Goal: Task Accomplishment & Management: Manage account settings

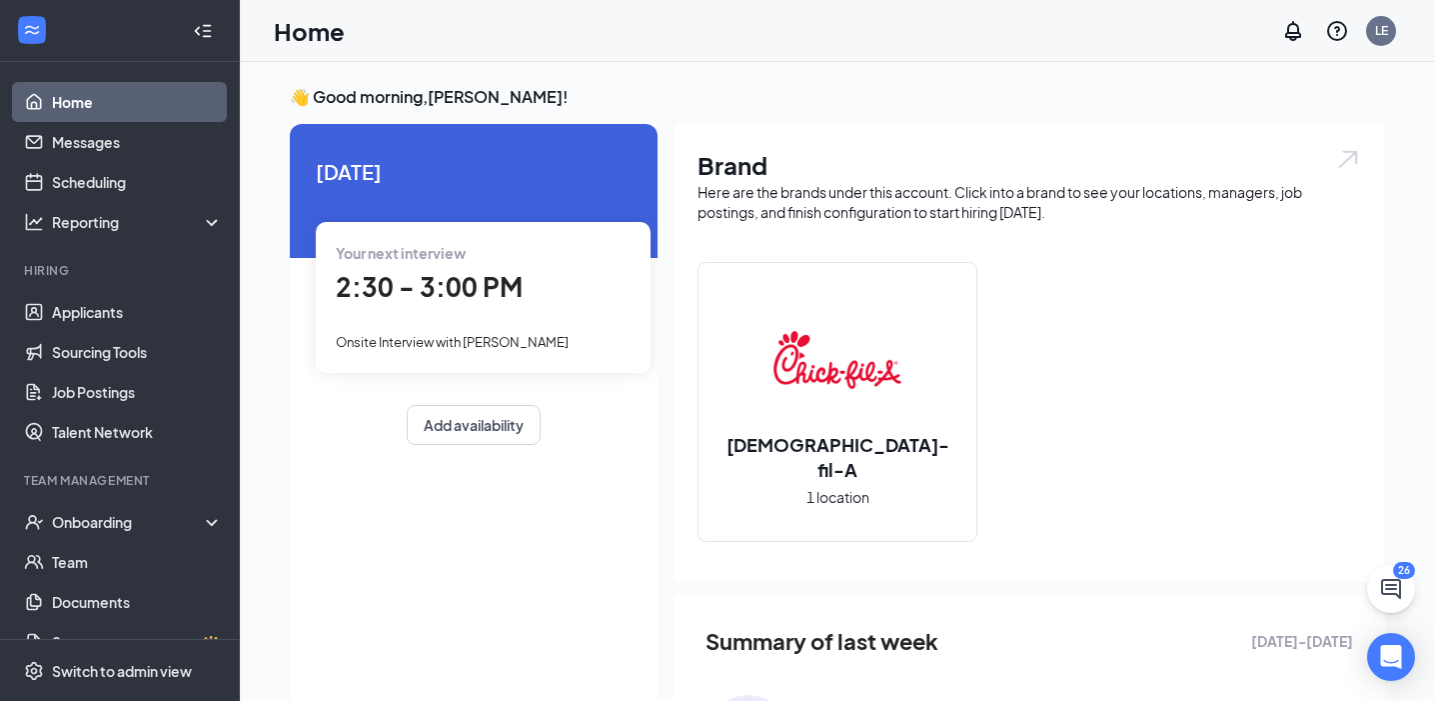
scroll to position [15, 0]
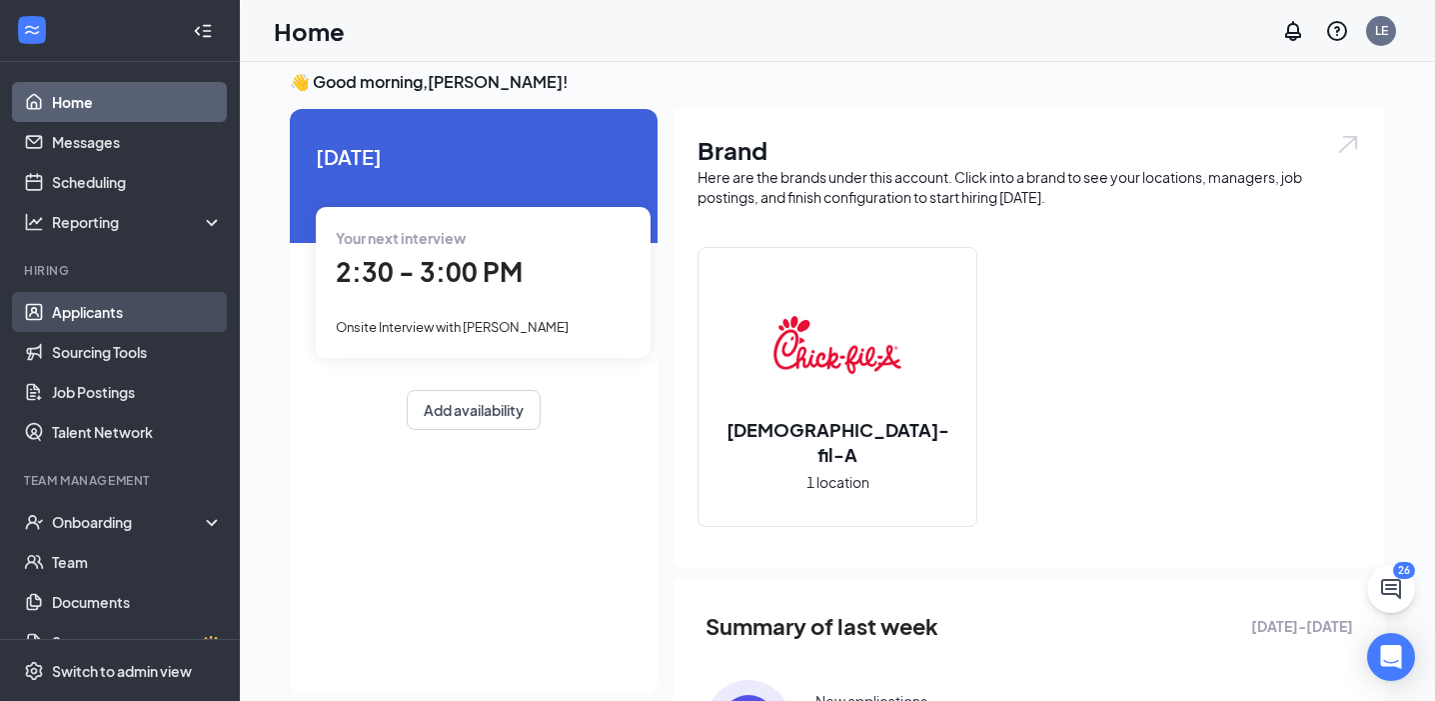
click at [177, 322] on link "Applicants" at bounding box center [137, 312] width 171 height 40
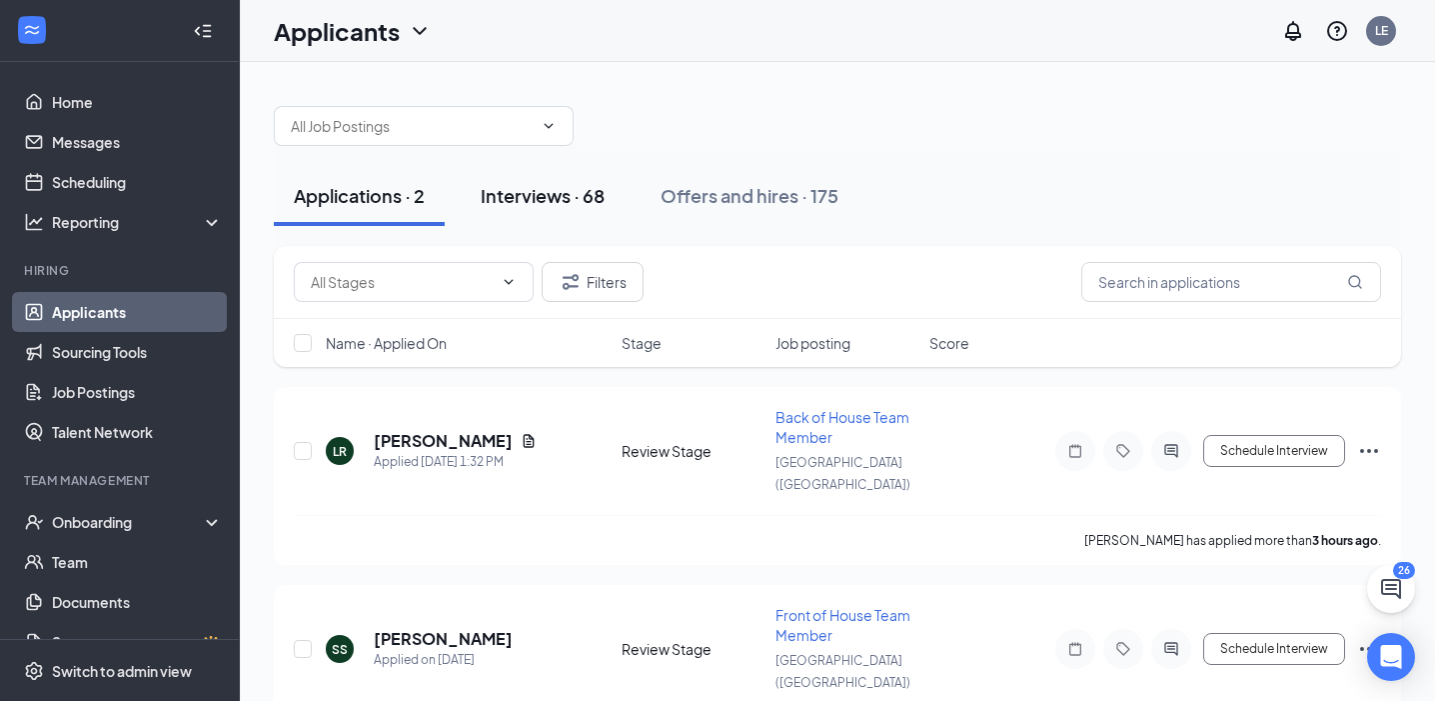
click at [557, 200] on div "Interviews · 68" at bounding box center [543, 195] width 124 height 25
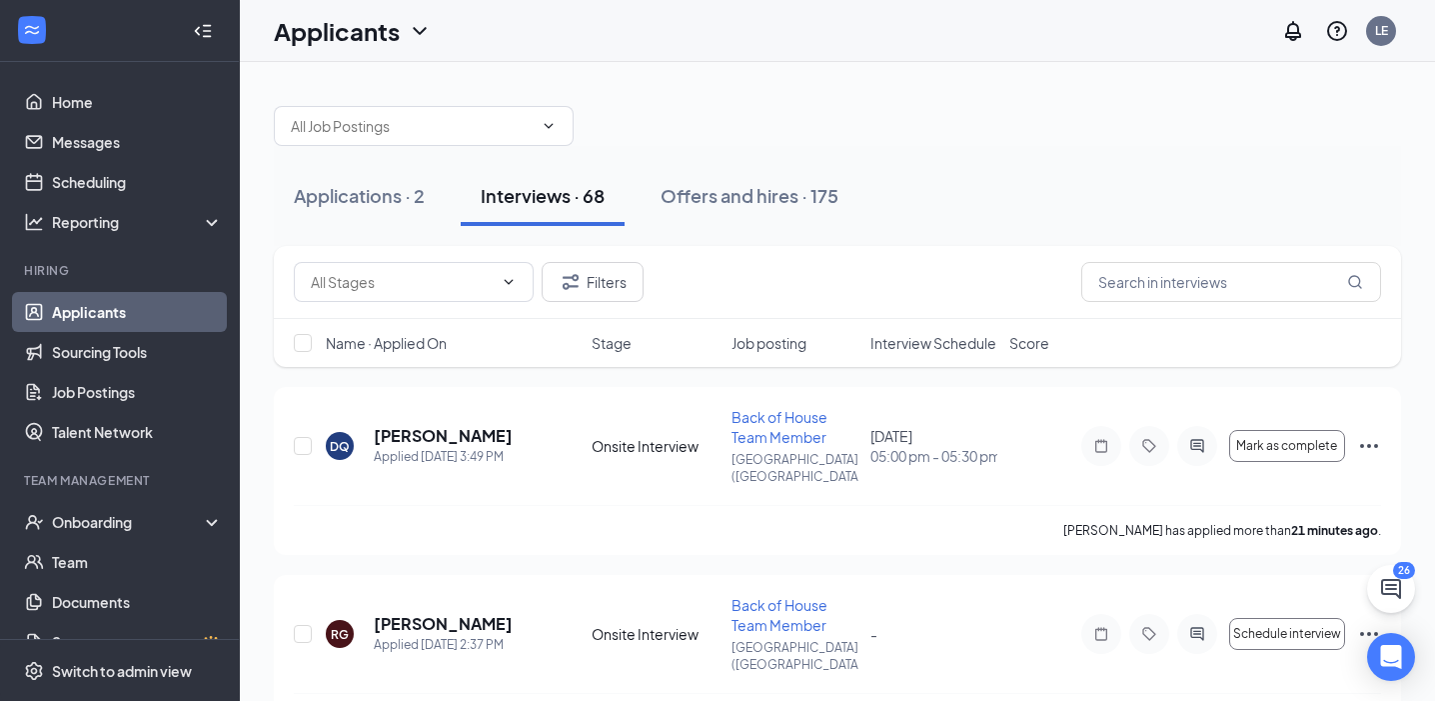
click at [952, 350] on span "Interview Schedule" at bounding box center [934, 343] width 126 height 20
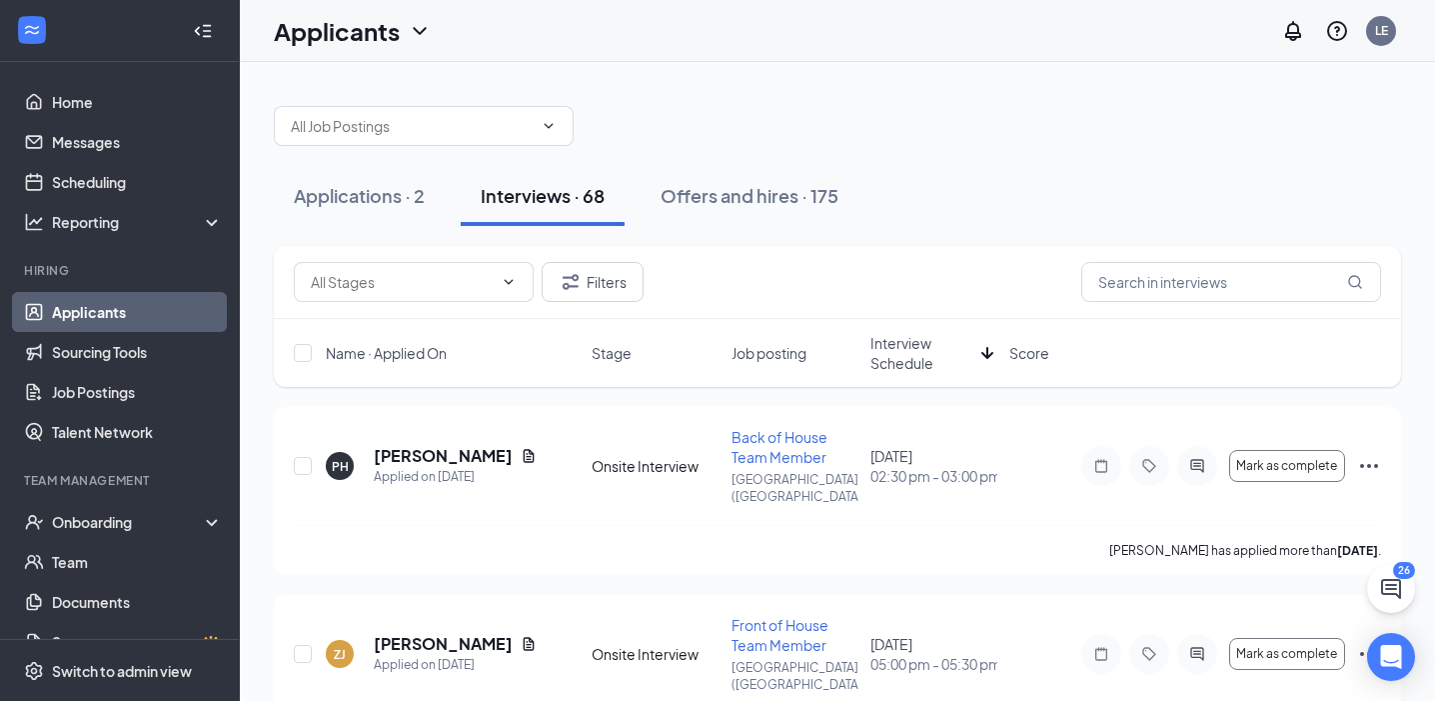
click at [889, 372] on span "Interview Schedule" at bounding box center [922, 353] width 103 height 40
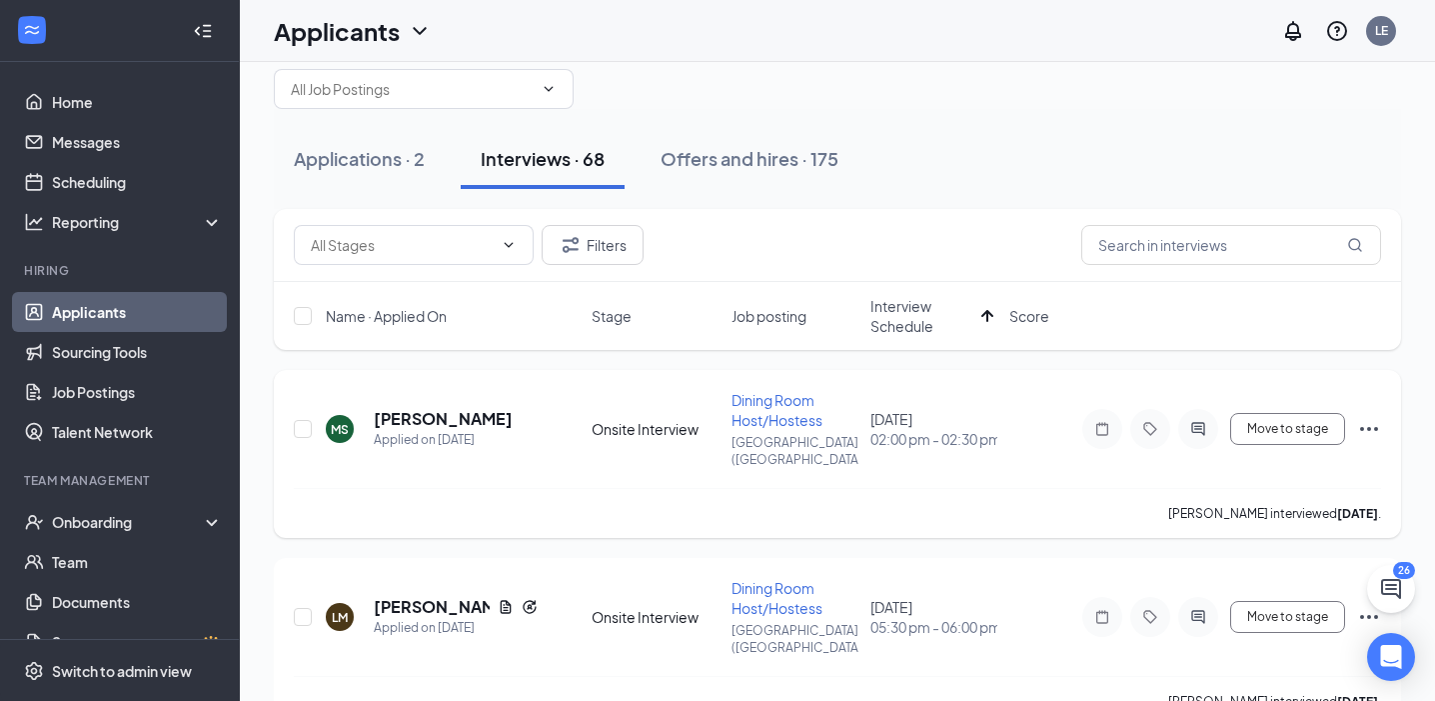
scroll to position [65, 0]
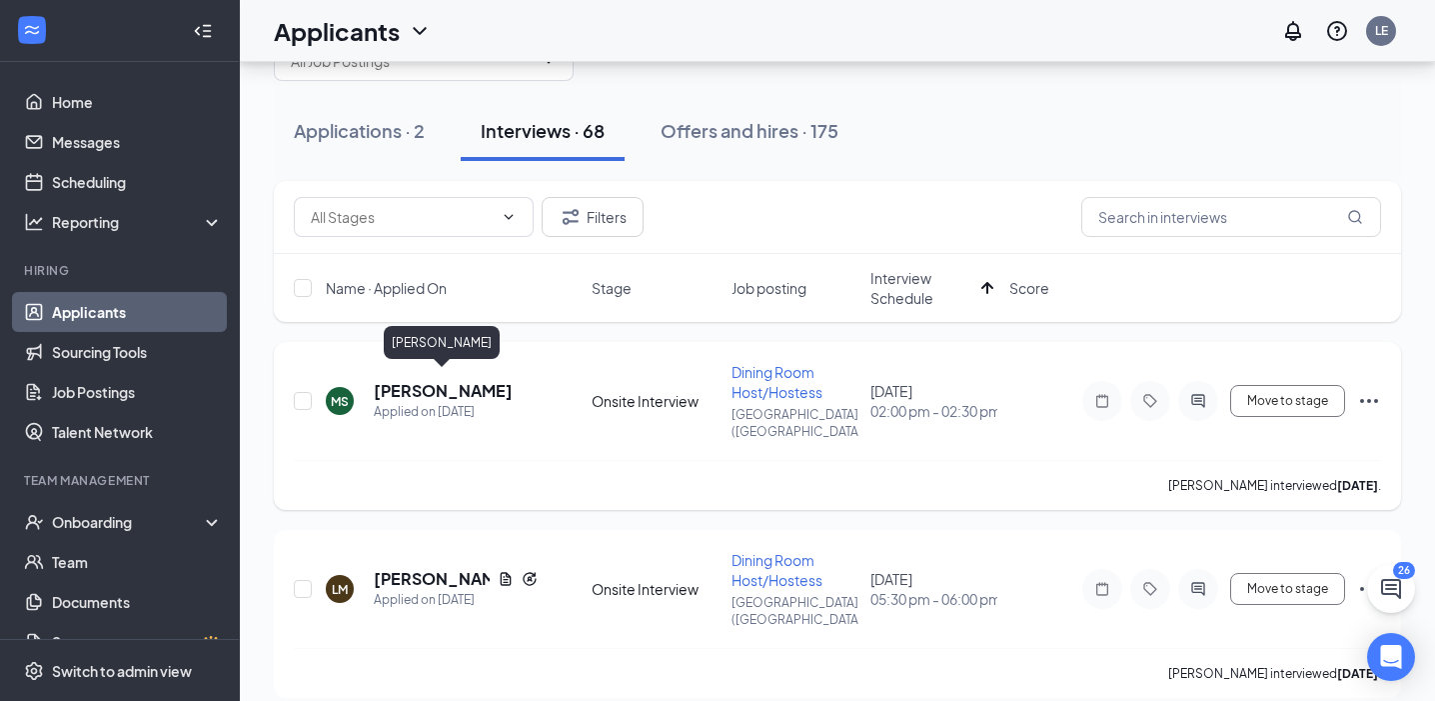
click at [462, 380] on h5 "[PERSON_NAME]" at bounding box center [443, 391] width 139 height 22
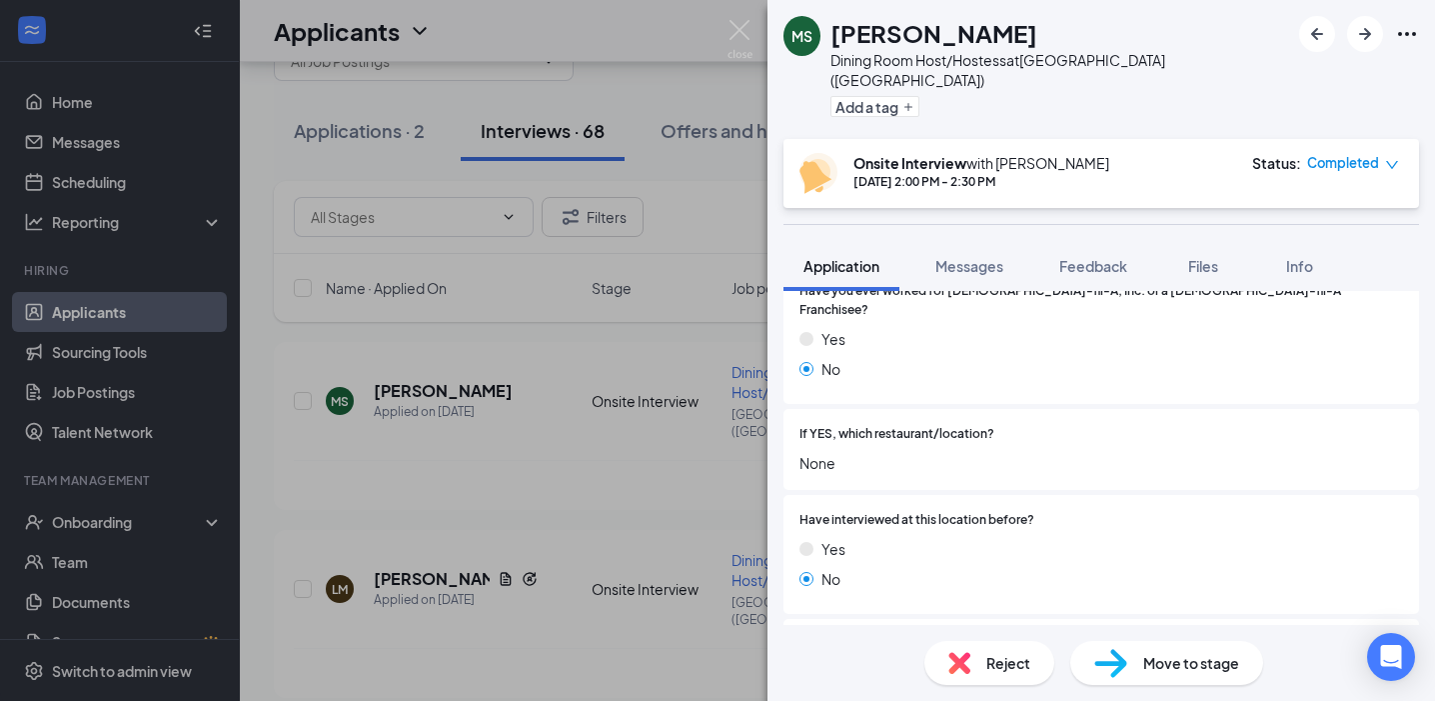
scroll to position [318, 0]
click at [1001, 657] on span "Reject" at bounding box center [1009, 663] width 44 height 22
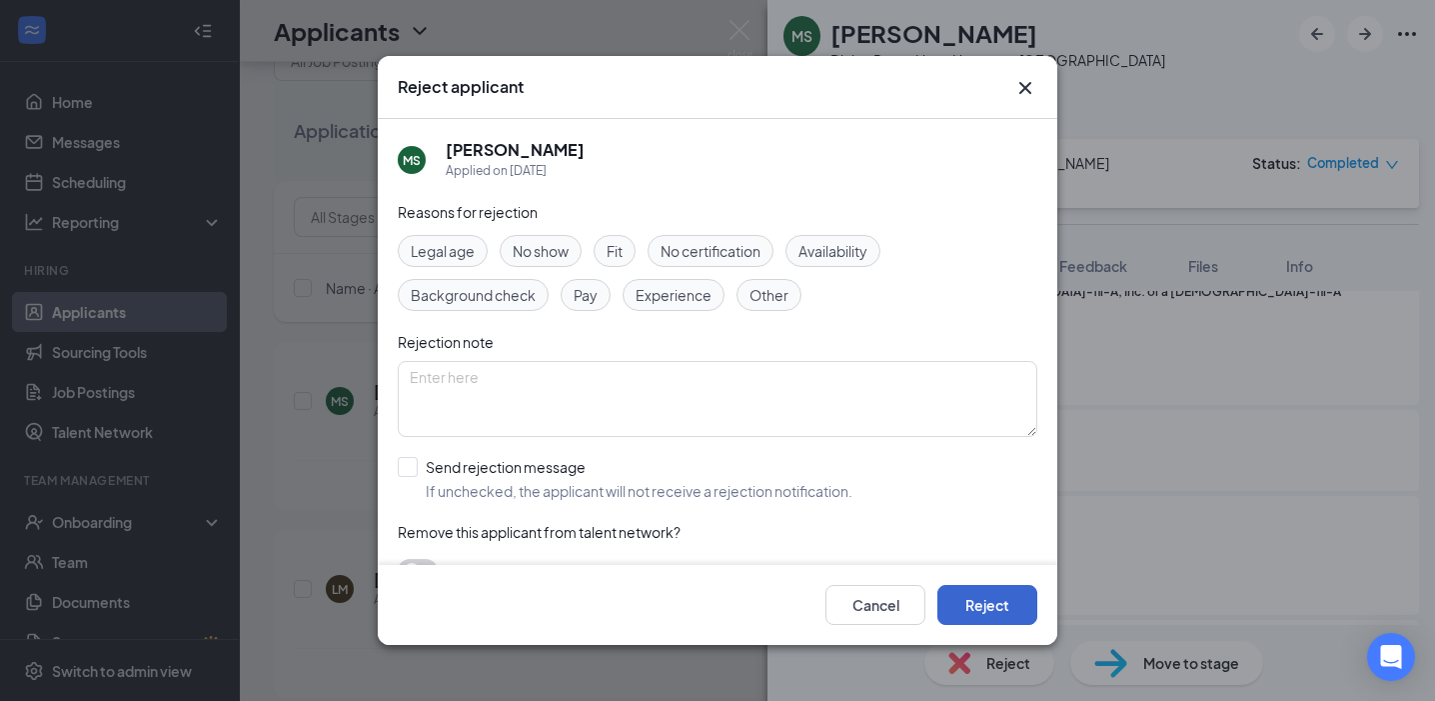
click at [962, 604] on button "Reject" at bounding box center [988, 605] width 100 height 40
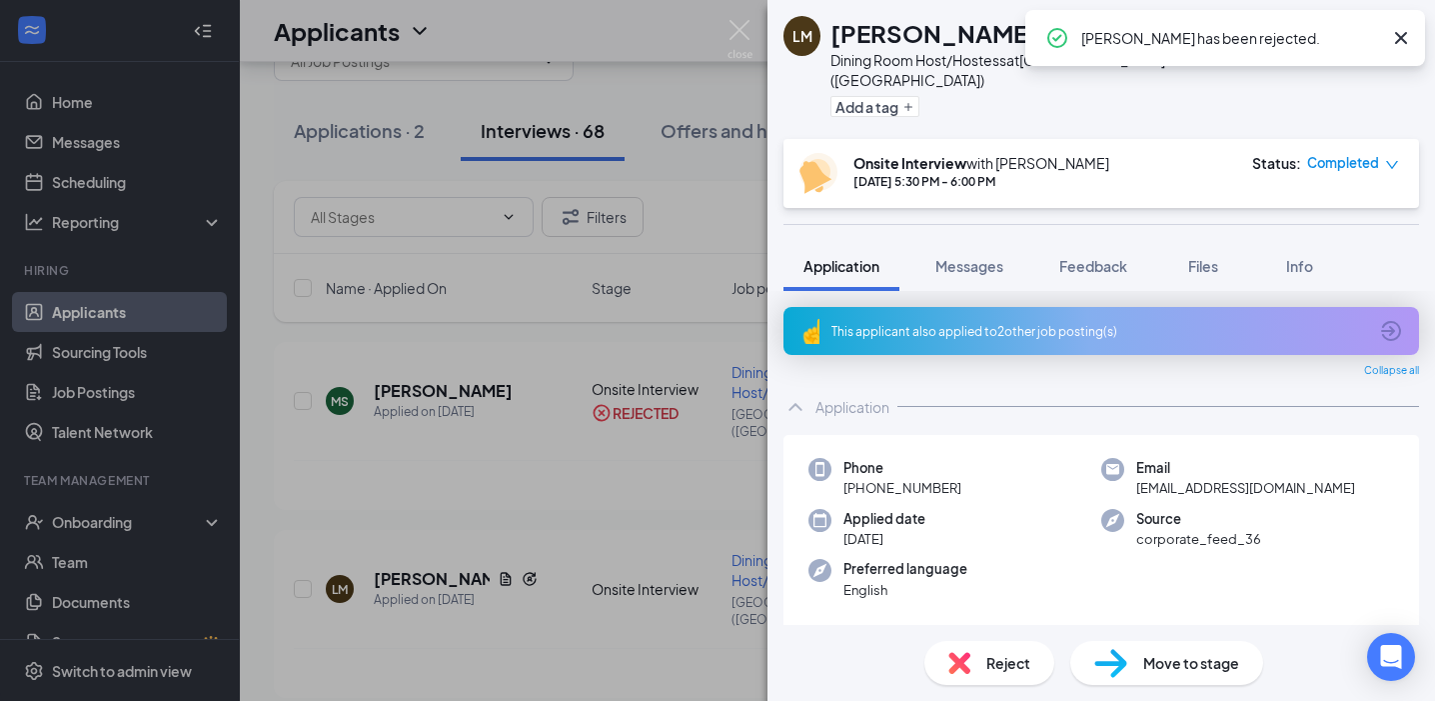
click at [673, 500] on div "[PERSON_NAME] Dining Room Host/Hostess at [GEOGRAPHIC_DATA] ([GEOGRAPHIC_DATA])…" at bounding box center [717, 350] width 1435 height 701
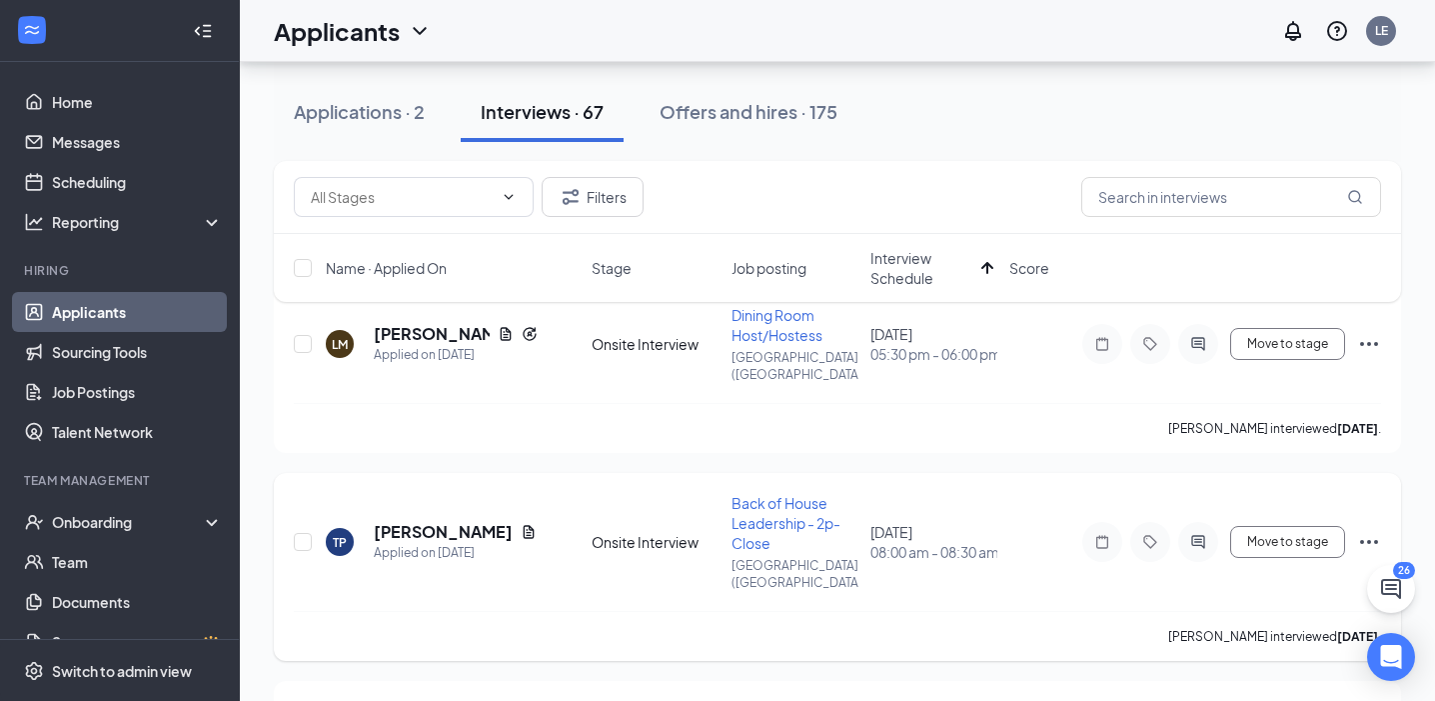
scroll to position [122, 0]
click at [405, 323] on h5 "[PERSON_NAME]" at bounding box center [432, 334] width 116 height 22
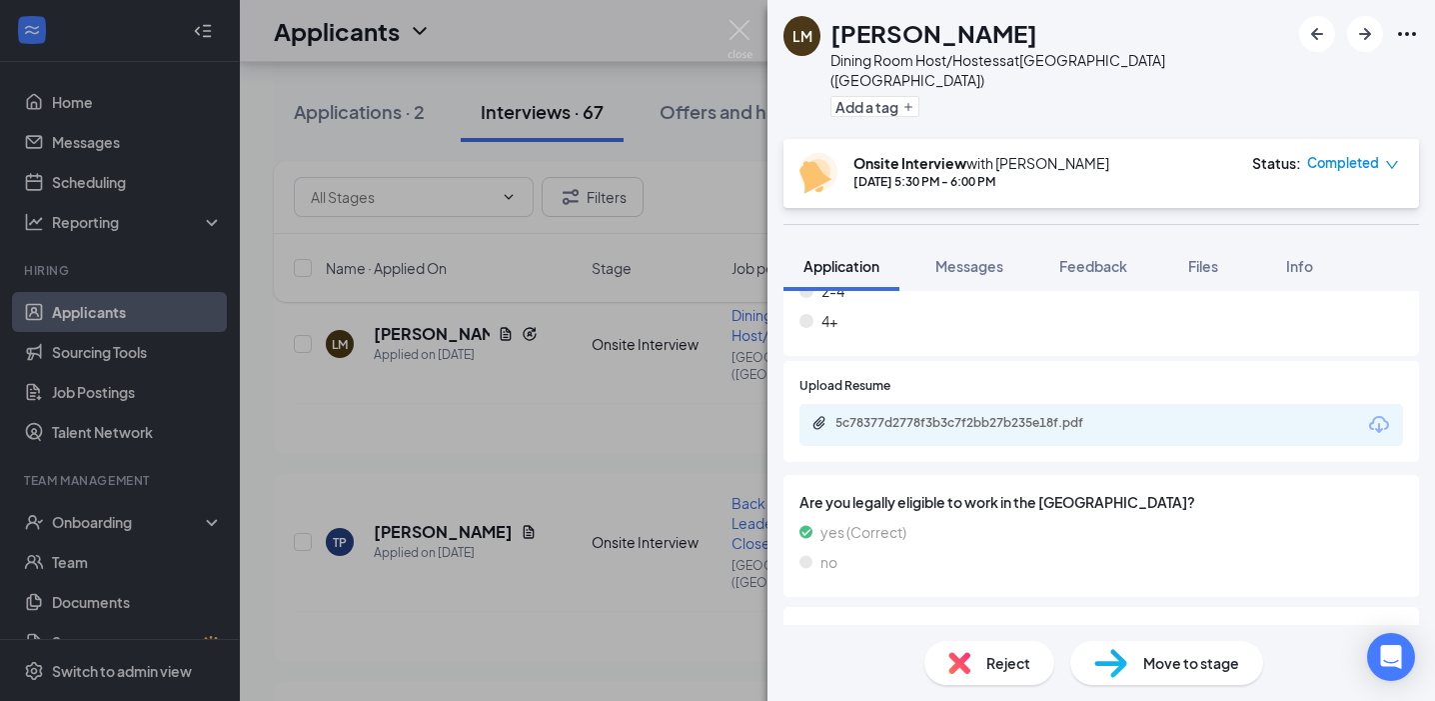
scroll to position [1156, 0]
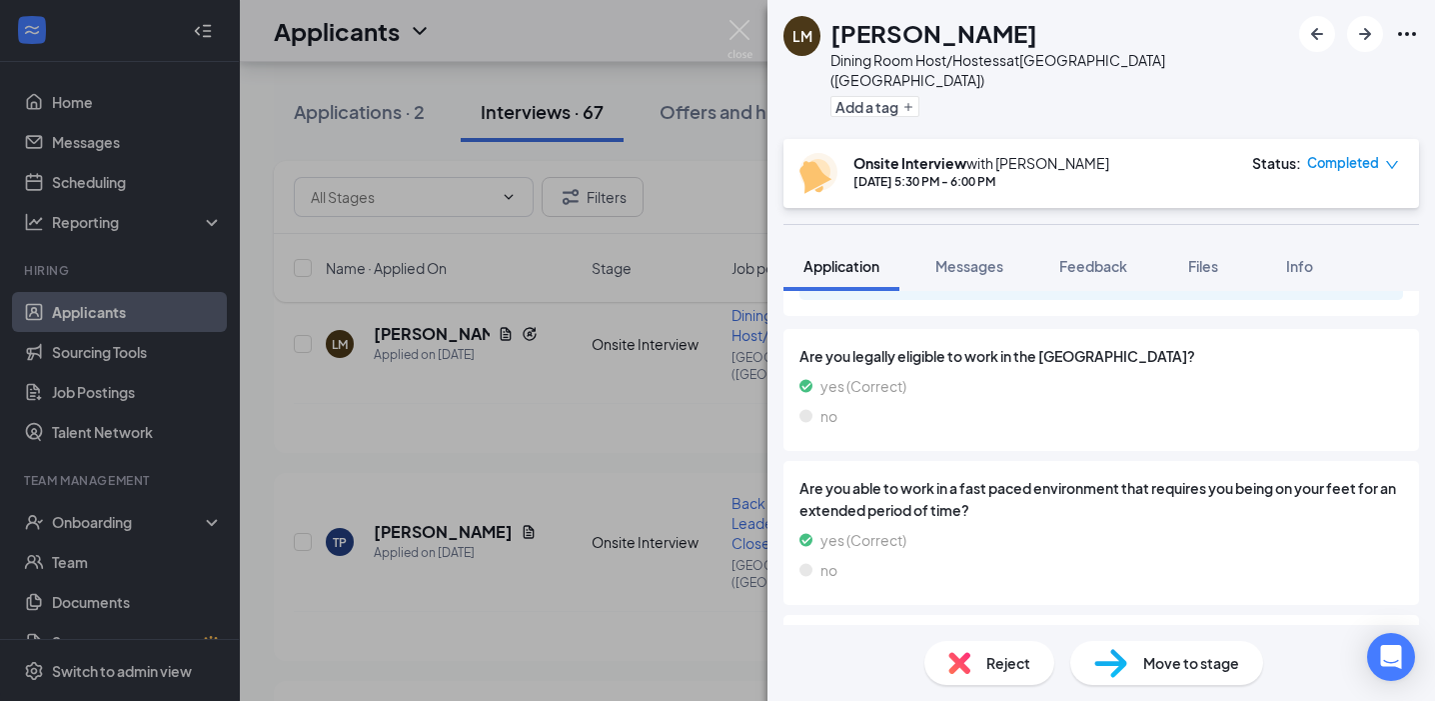
click at [987, 667] on span "Reject" at bounding box center [1009, 663] width 44 height 22
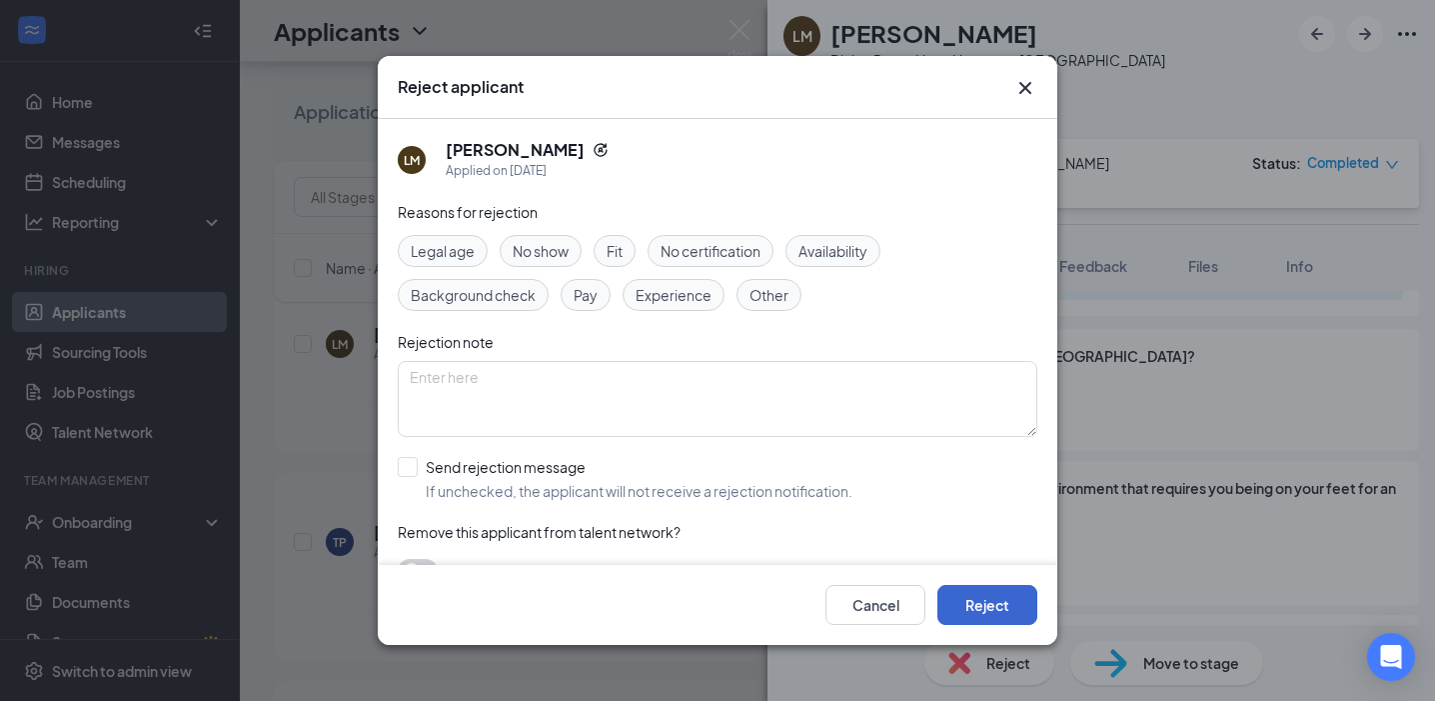
click at [980, 606] on button "Reject" at bounding box center [988, 605] width 100 height 40
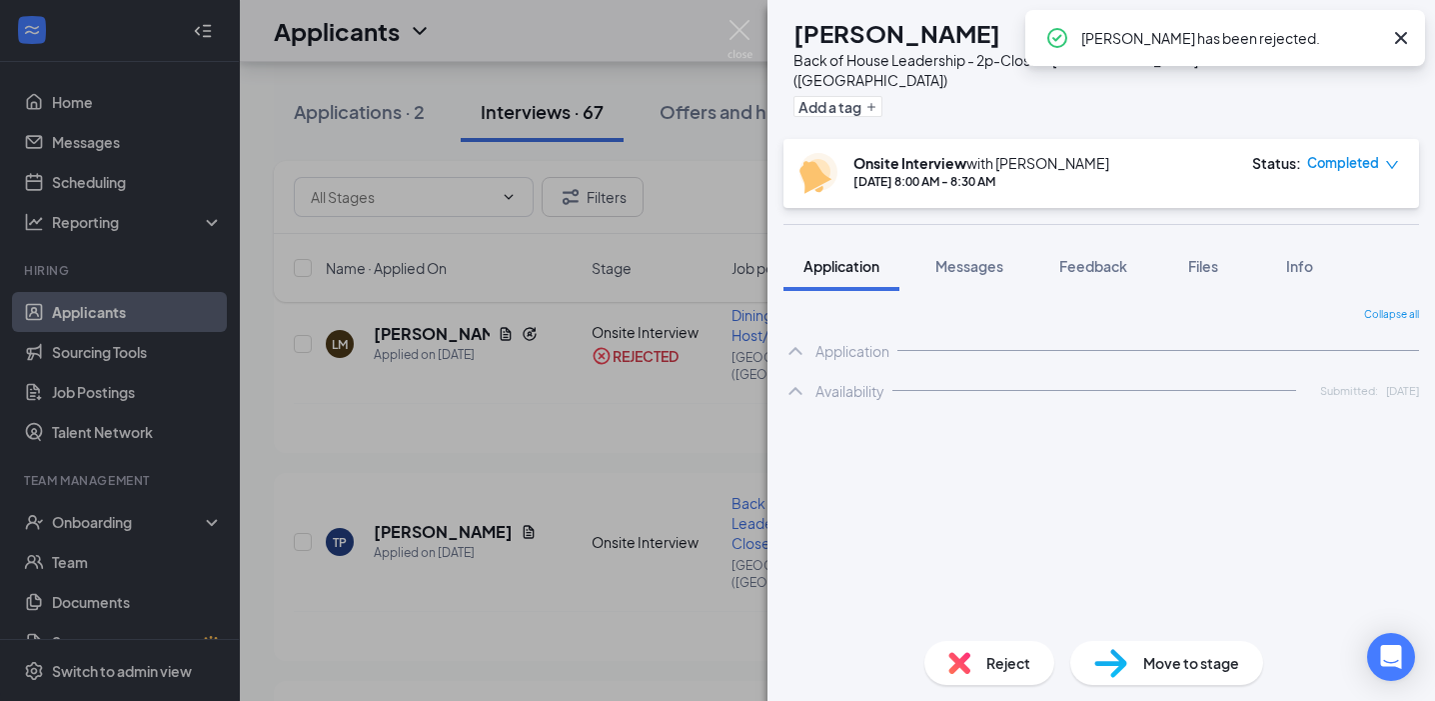
click at [616, 597] on div "TP [PERSON_NAME] Back of House Leadership - 2p-Close at [GEOGRAPHIC_DATA] ([GEO…" at bounding box center [717, 350] width 1435 height 701
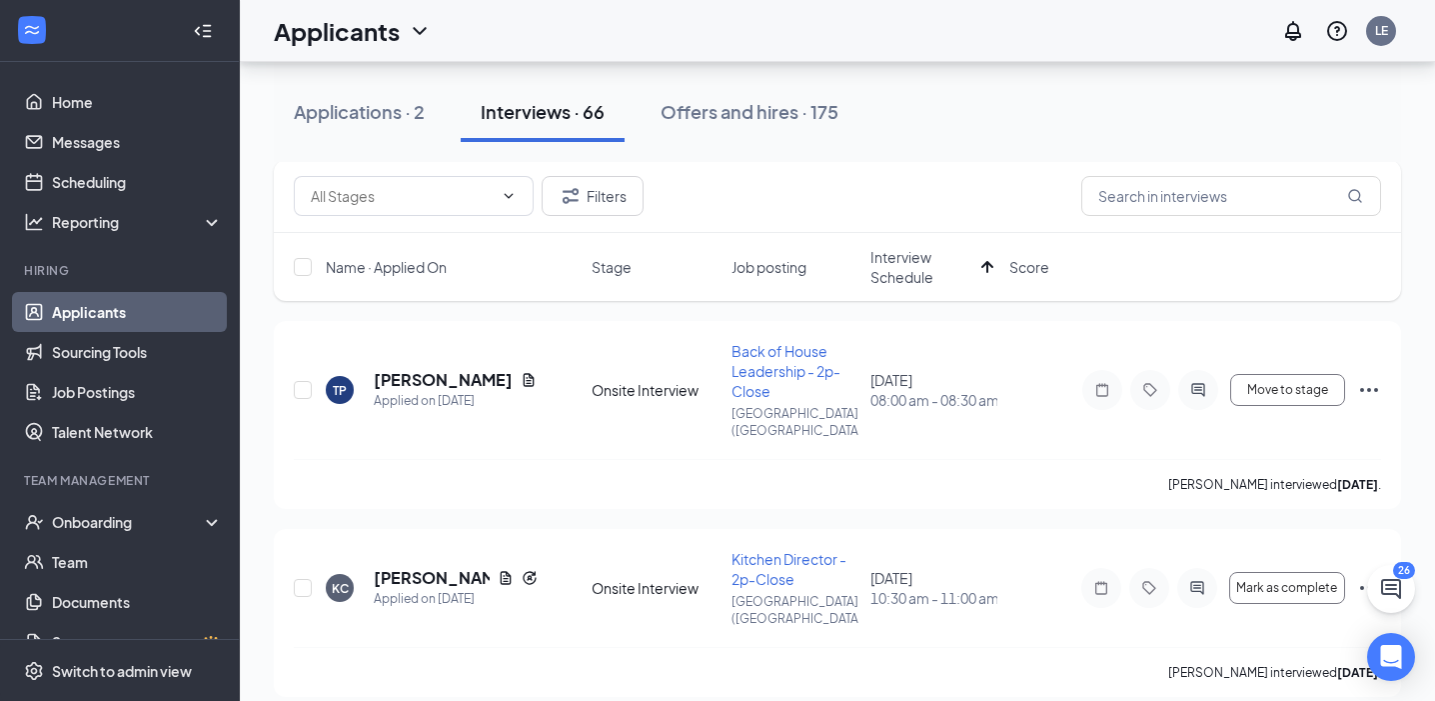
scroll to position [85, 0]
drag, startPoint x: 886, startPoint y: 5, endPoint x: 681, endPoint y: 433, distance: 474.4
click at [681, 433] on div "TP [PERSON_NAME] Applied on [DATE] Onsite Interview Back of House Leadership - …" at bounding box center [838, 401] width 1088 height 118
click at [450, 374] on h5 "[PERSON_NAME]" at bounding box center [443, 381] width 139 height 22
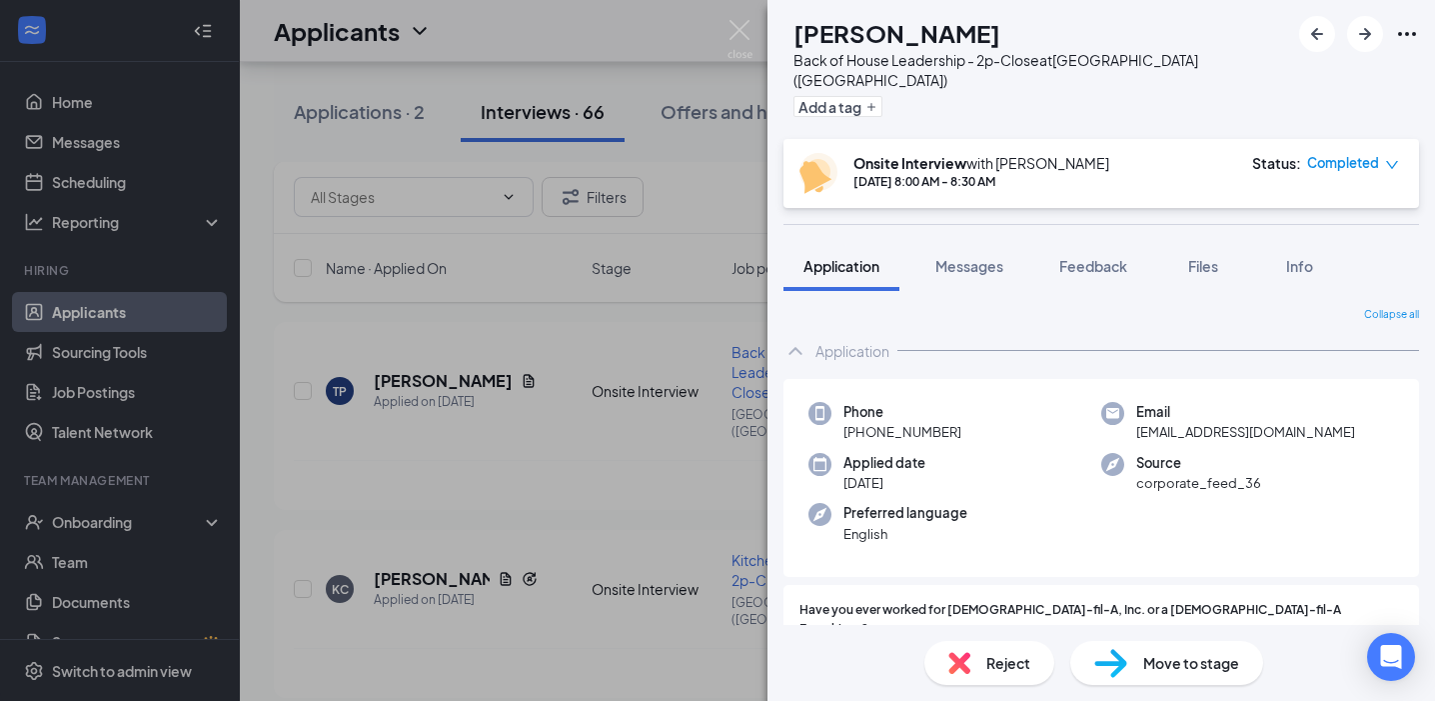
click at [984, 659] on div "Reject" at bounding box center [990, 663] width 130 height 44
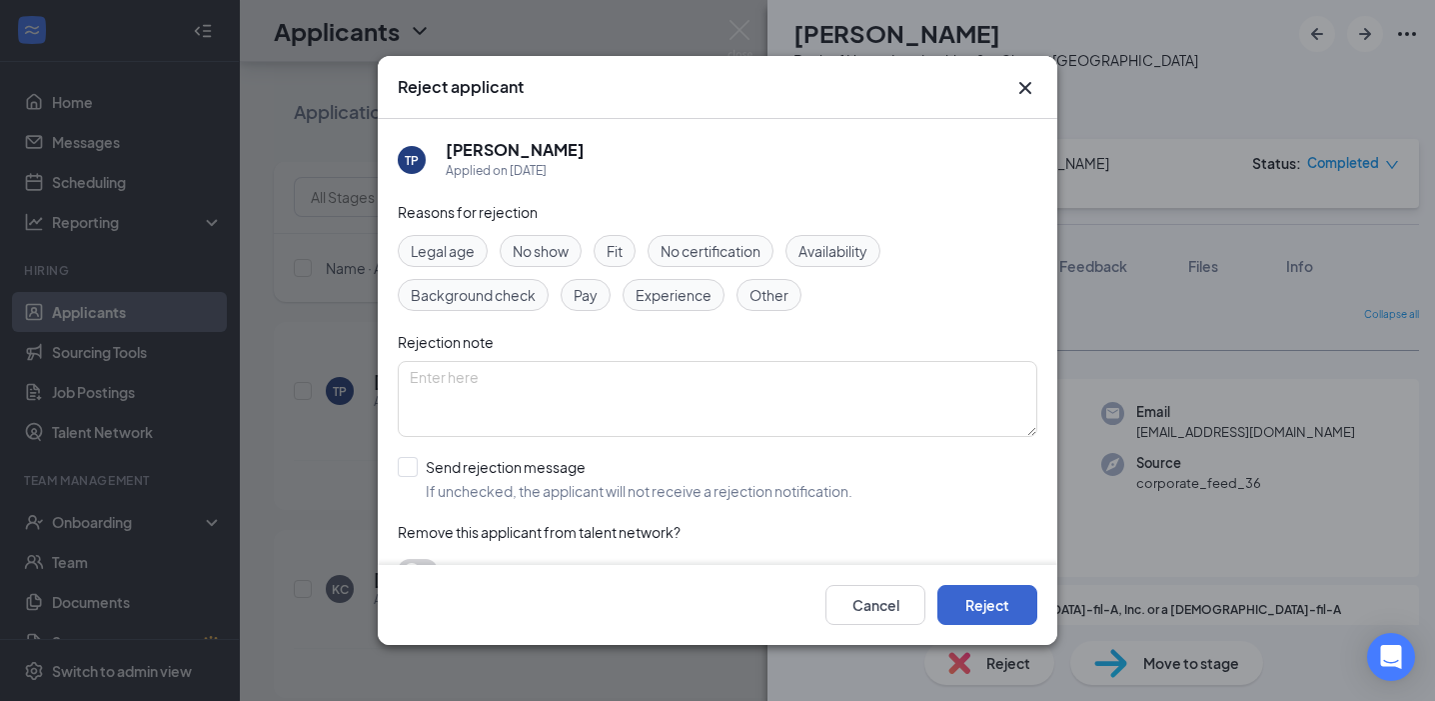
click at [990, 621] on button "Reject" at bounding box center [988, 605] width 100 height 40
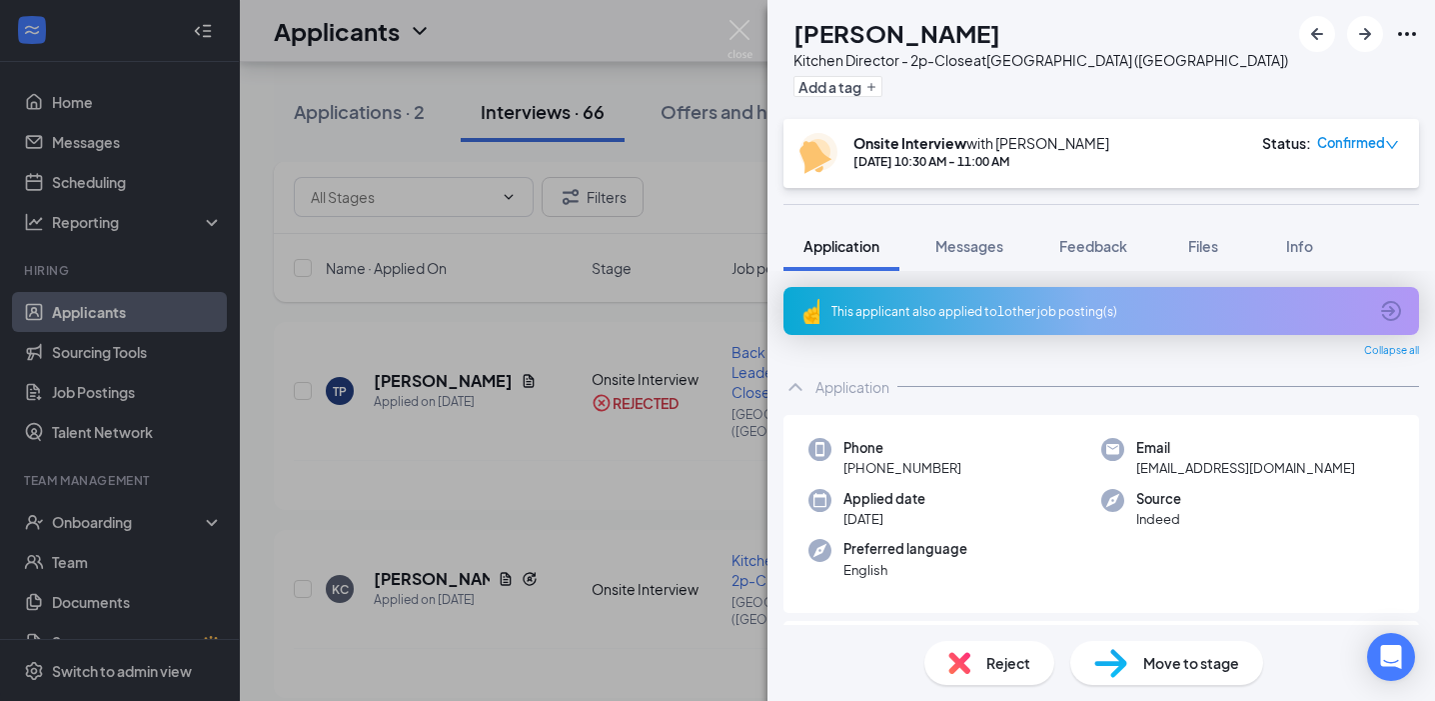
click at [554, 448] on div "[PERSON_NAME] [PERSON_NAME] Kitchen Director - 2p-Close at [GEOGRAPHIC_DATA] ([…" at bounding box center [717, 350] width 1435 height 701
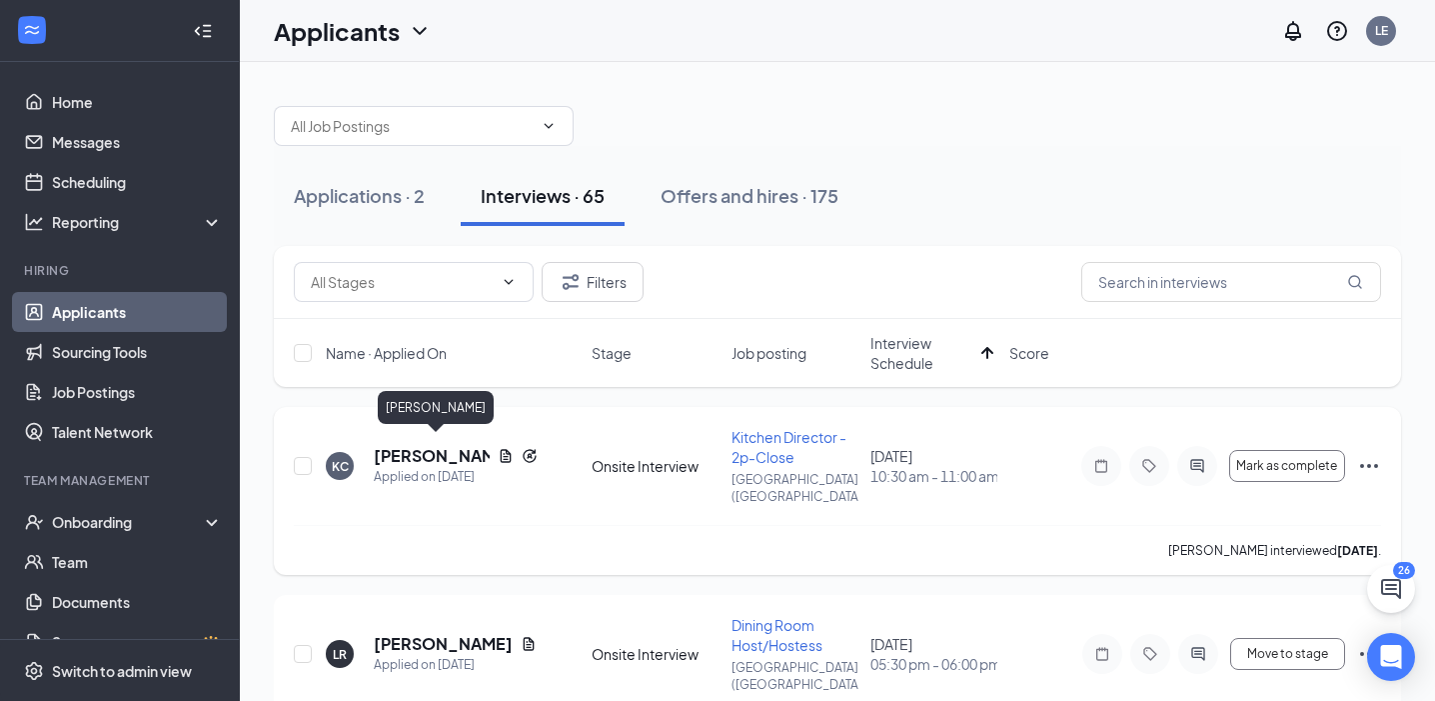
click at [422, 448] on h5 "[PERSON_NAME]" at bounding box center [432, 456] width 116 height 22
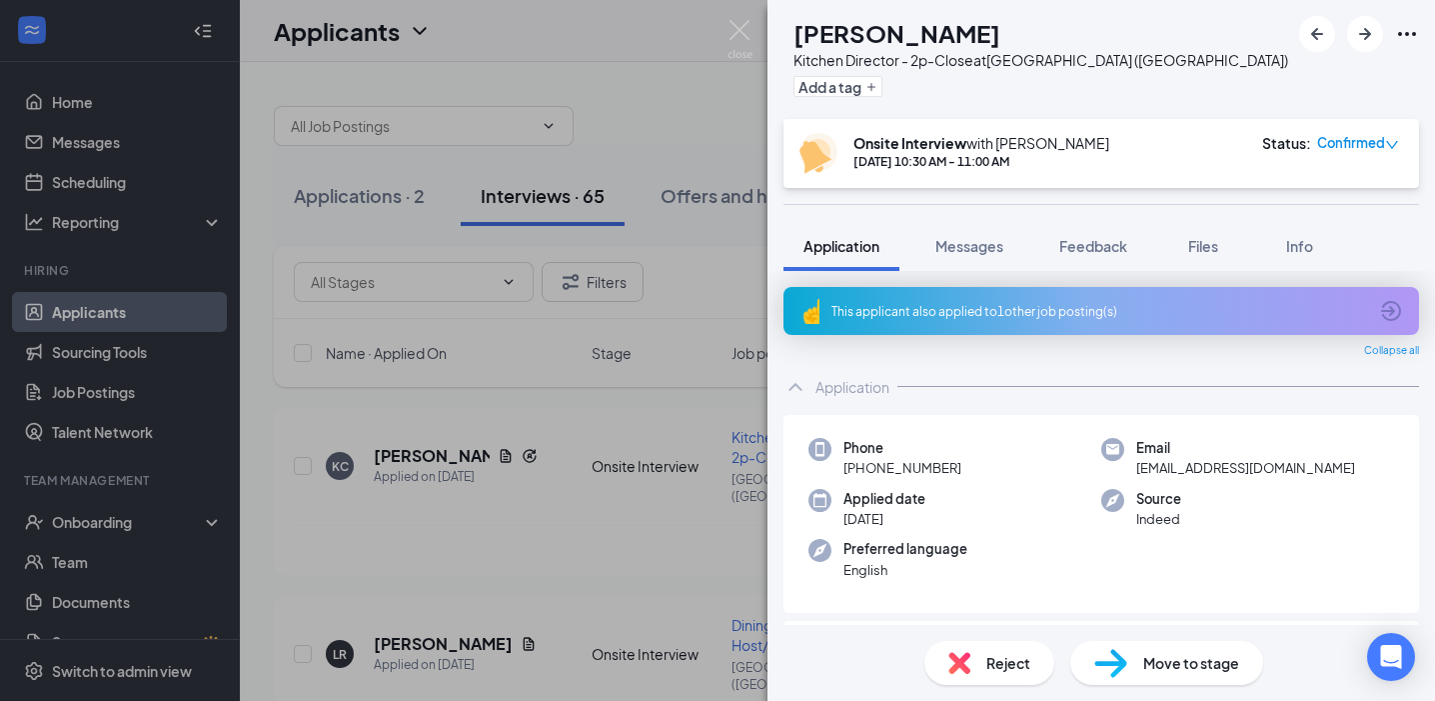
click at [943, 429] on div "Phone [PHONE_NUMBER] Email [EMAIL_ADDRESS][DOMAIN_NAME] Applied date [DATE] Sou…" at bounding box center [1102, 514] width 636 height 199
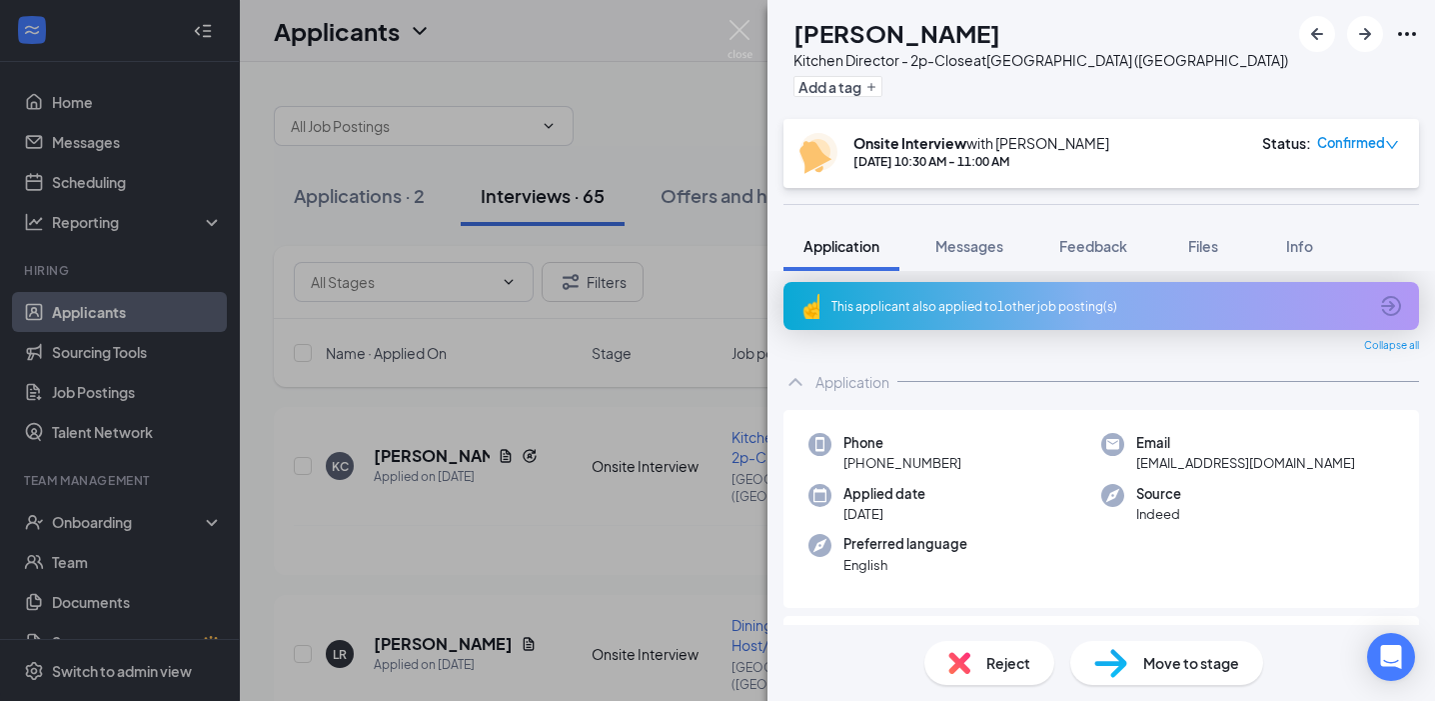
click at [973, 655] on div "Reject" at bounding box center [990, 663] width 130 height 44
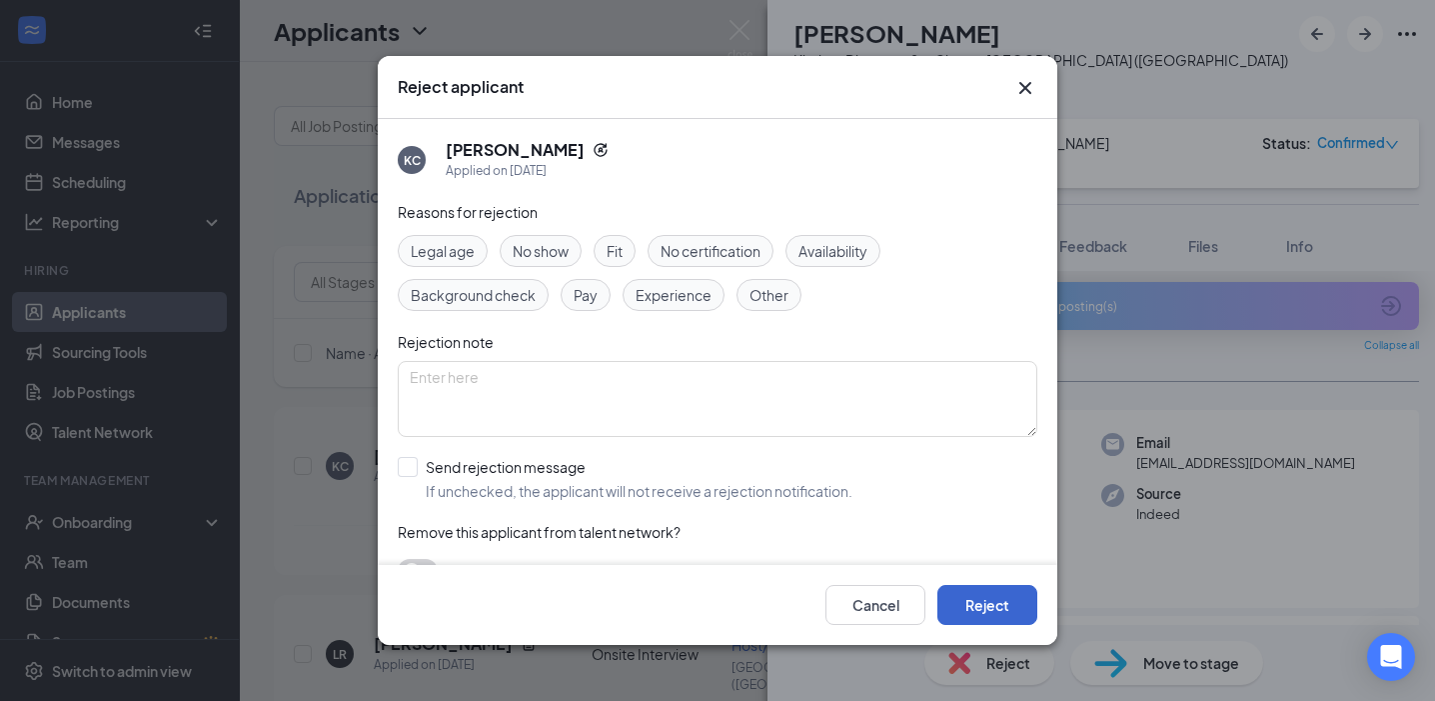
click at [975, 605] on button "Reject" at bounding box center [988, 605] width 100 height 40
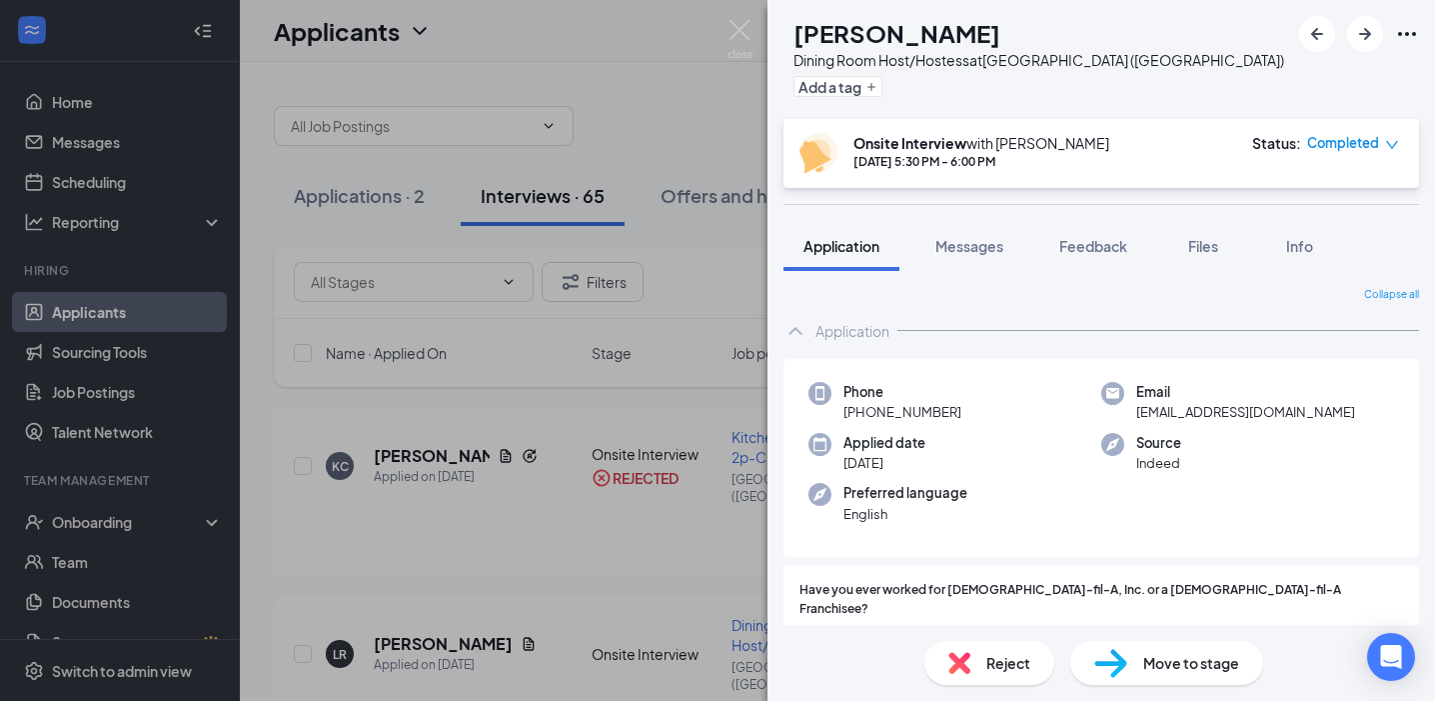
click at [517, 481] on div "LR [PERSON_NAME] Dining Room Host/Hostess at [GEOGRAPHIC_DATA] ([GEOGRAPHIC_DAT…" at bounding box center [717, 350] width 1435 height 701
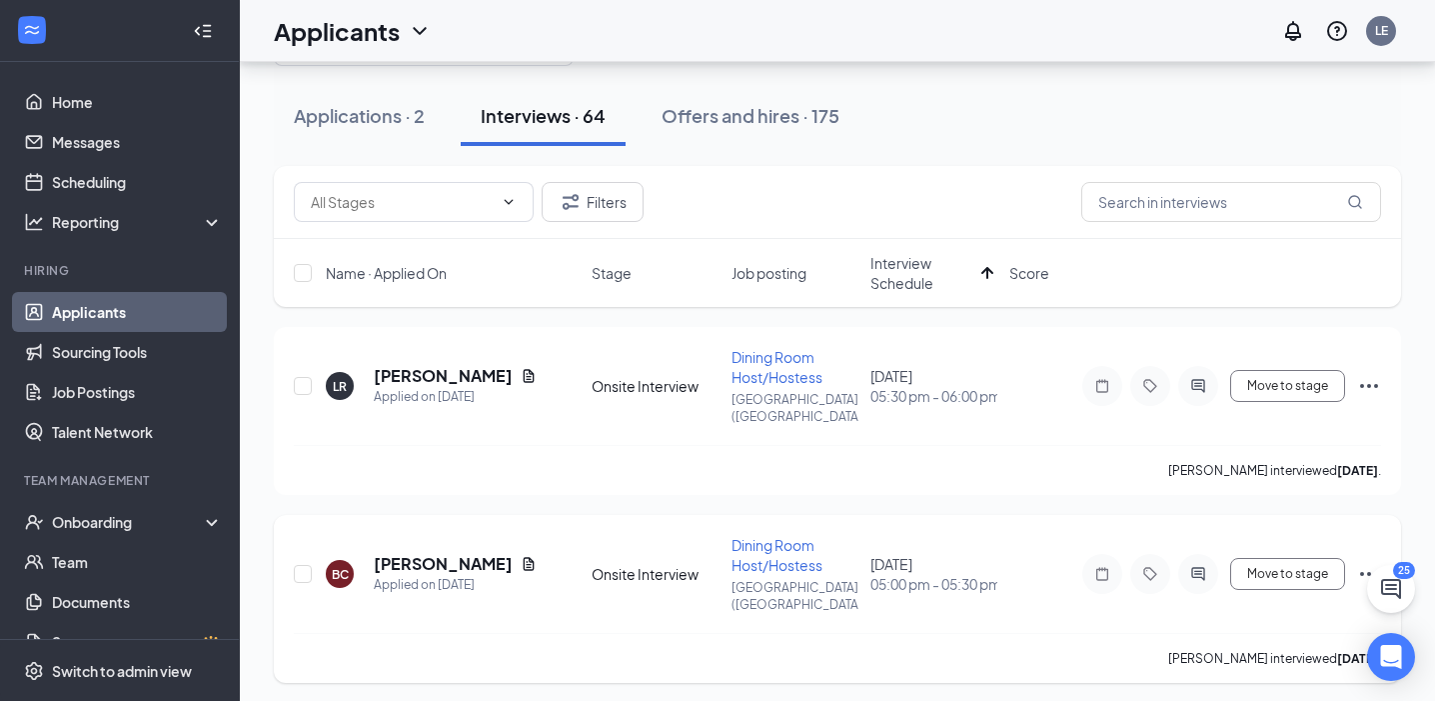
scroll to position [78, 0]
click at [423, 373] on h5 "[PERSON_NAME]" at bounding box center [443, 378] width 139 height 22
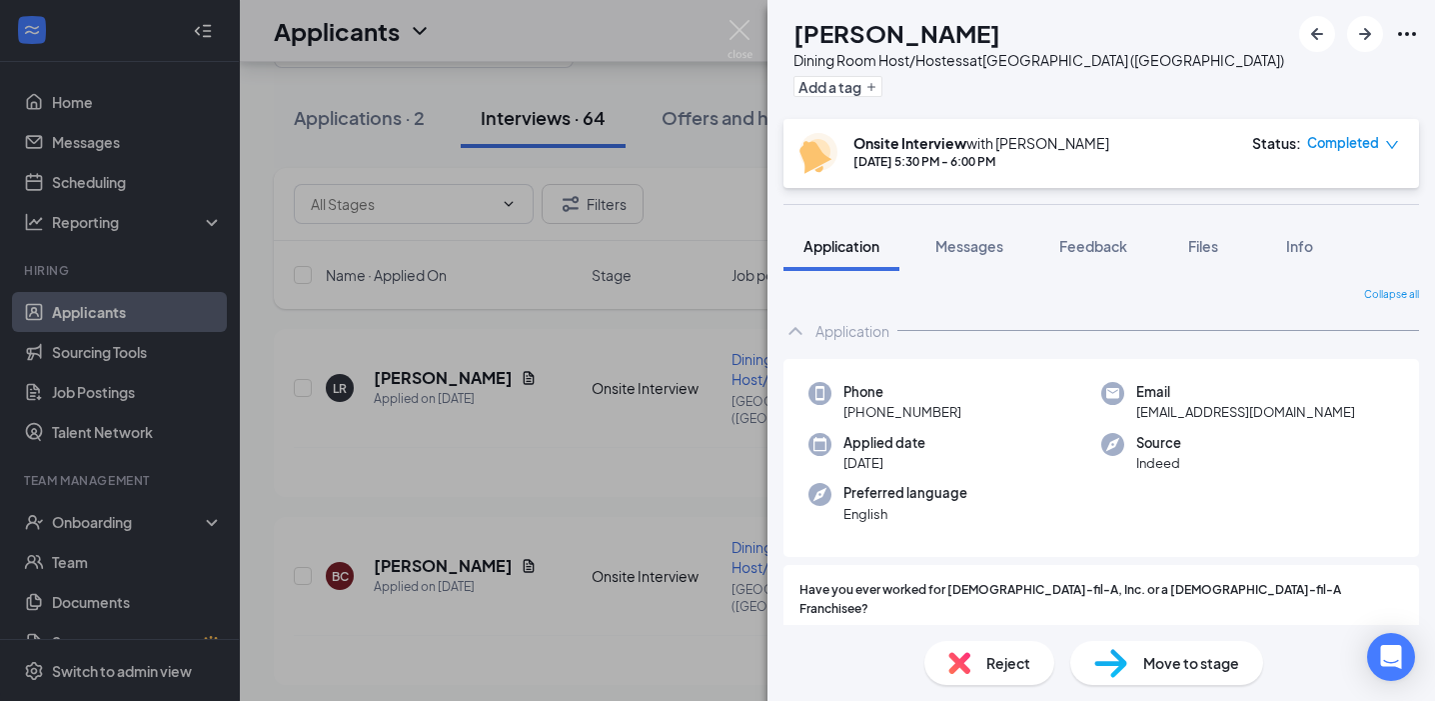
click at [583, 460] on div "LR [PERSON_NAME] Dining Room Host/Hostess at [GEOGRAPHIC_DATA] ([GEOGRAPHIC_DAT…" at bounding box center [717, 350] width 1435 height 701
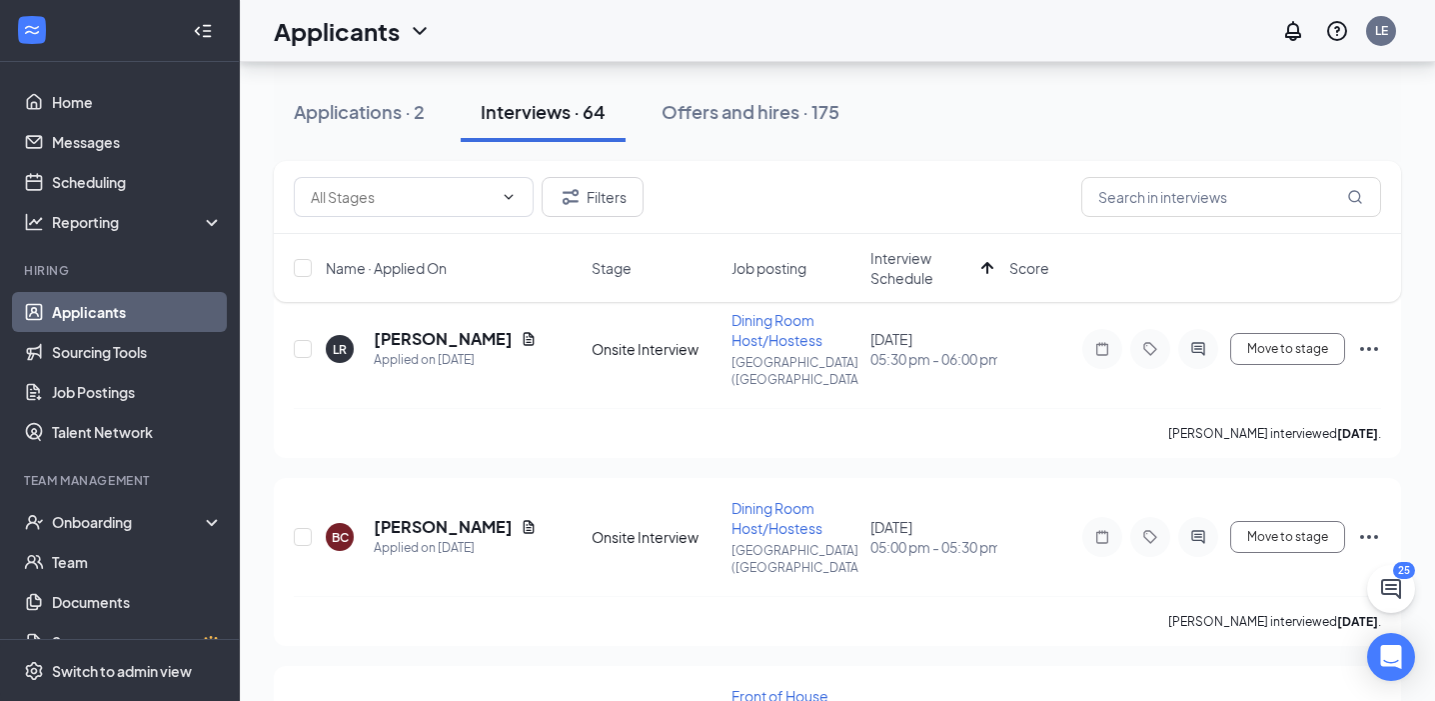
scroll to position [117, 0]
click at [433, 516] on h5 "[PERSON_NAME]" at bounding box center [443, 527] width 139 height 22
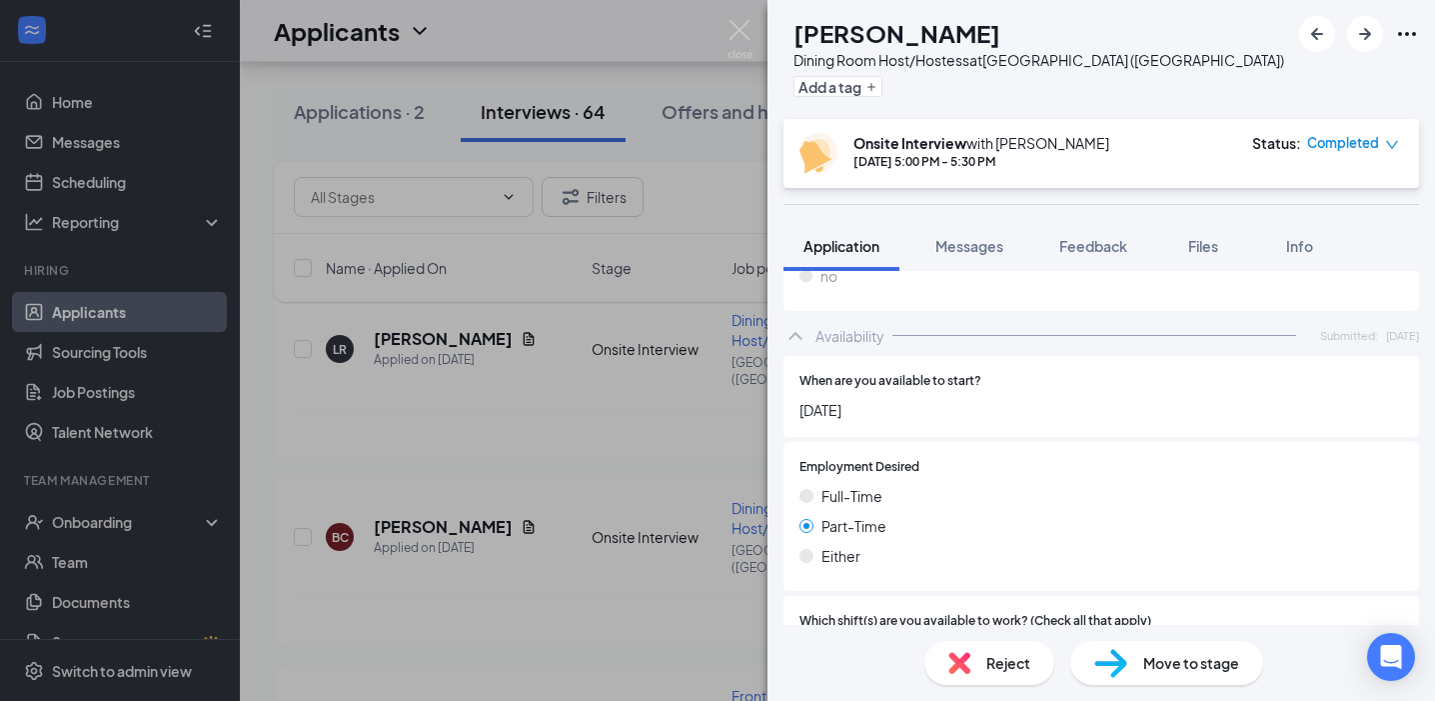
scroll to position [1629, 0]
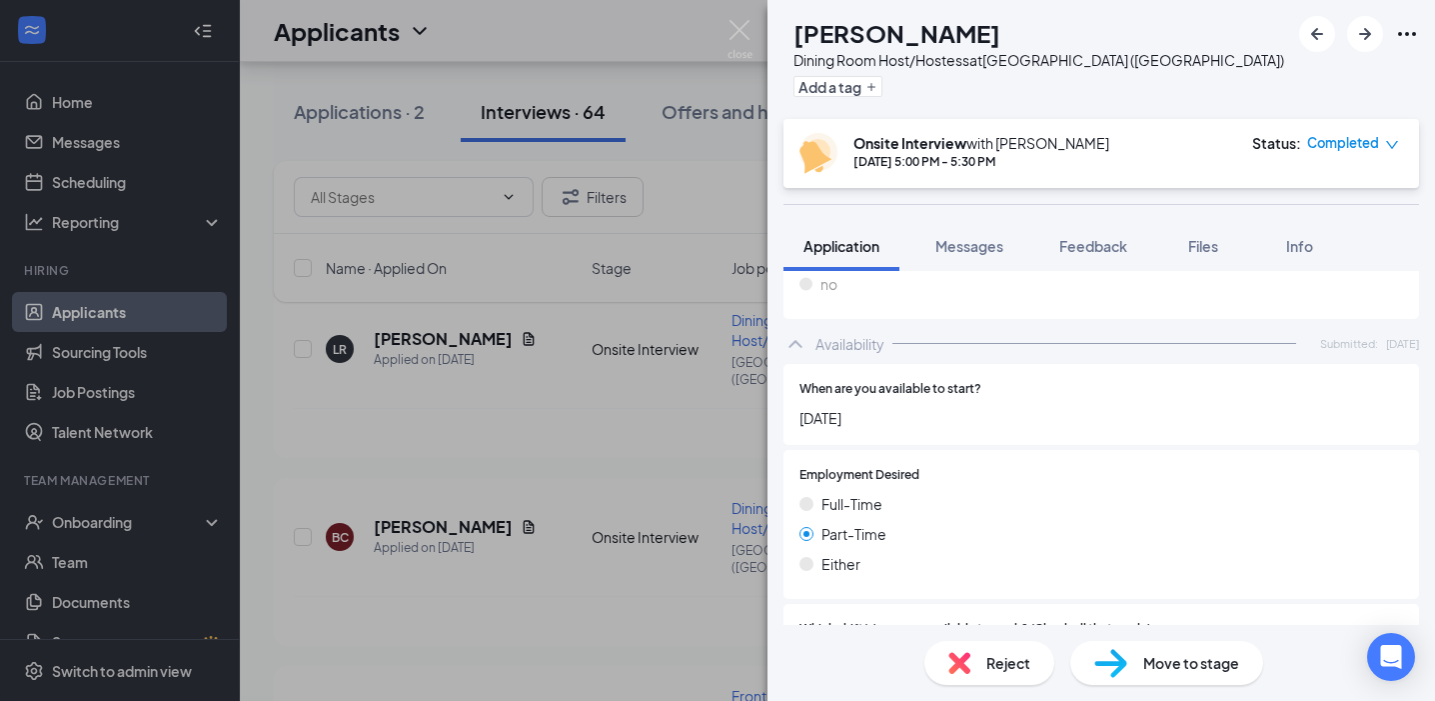
click at [959, 677] on div "Reject" at bounding box center [990, 663] width 130 height 44
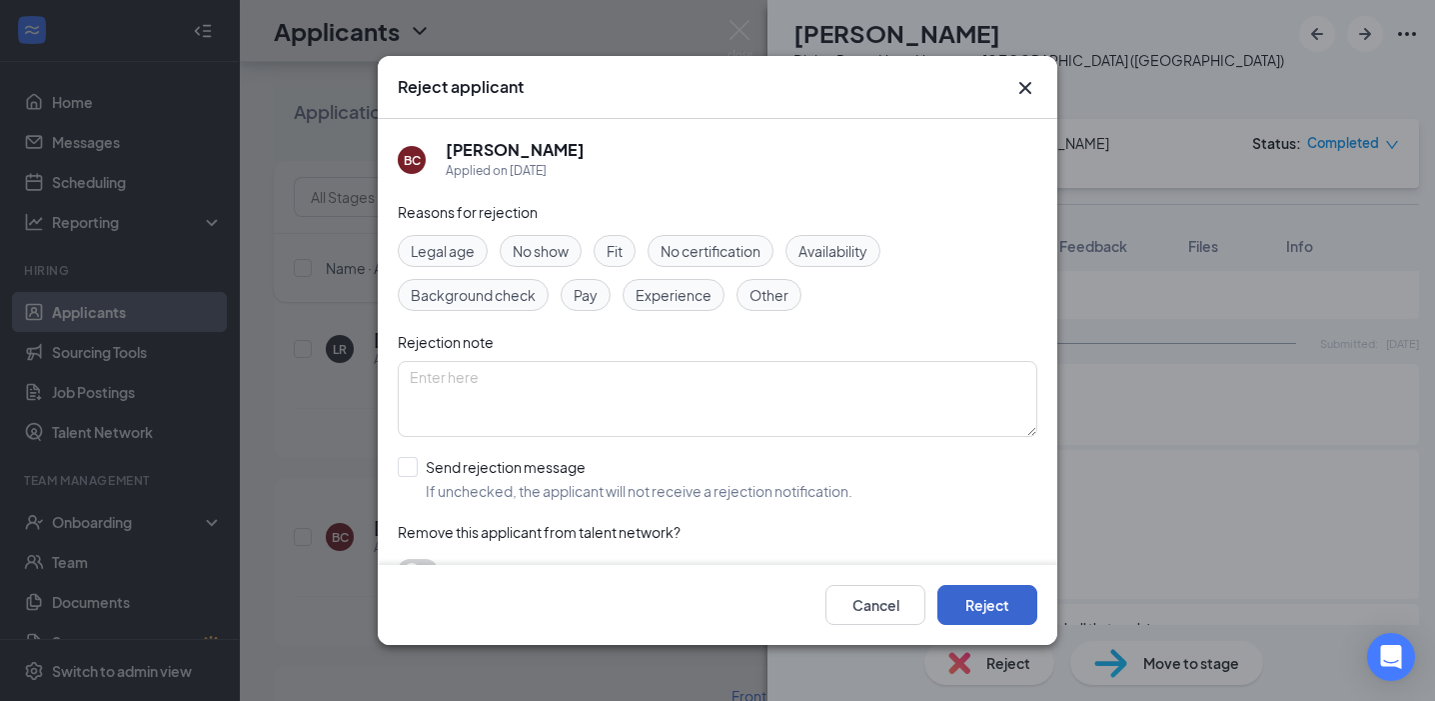
click at [973, 597] on button "Reject" at bounding box center [988, 605] width 100 height 40
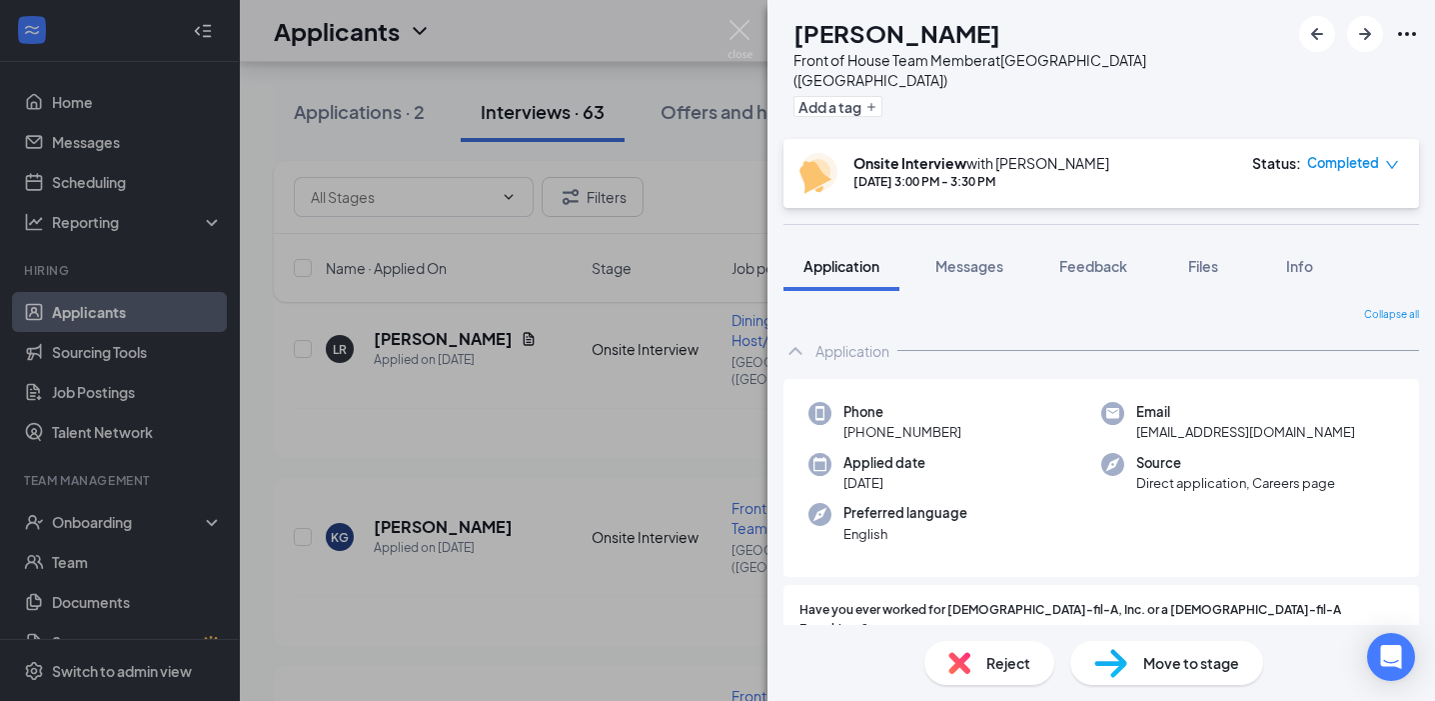
click at [540, 557] on div "KG [PERSON_NAME] Front of House Team Member at [GEOGRAPHIC_DATA] ([GEOGRAPHIC_D…" at bounding box center [717, 350] width 1435 height 701
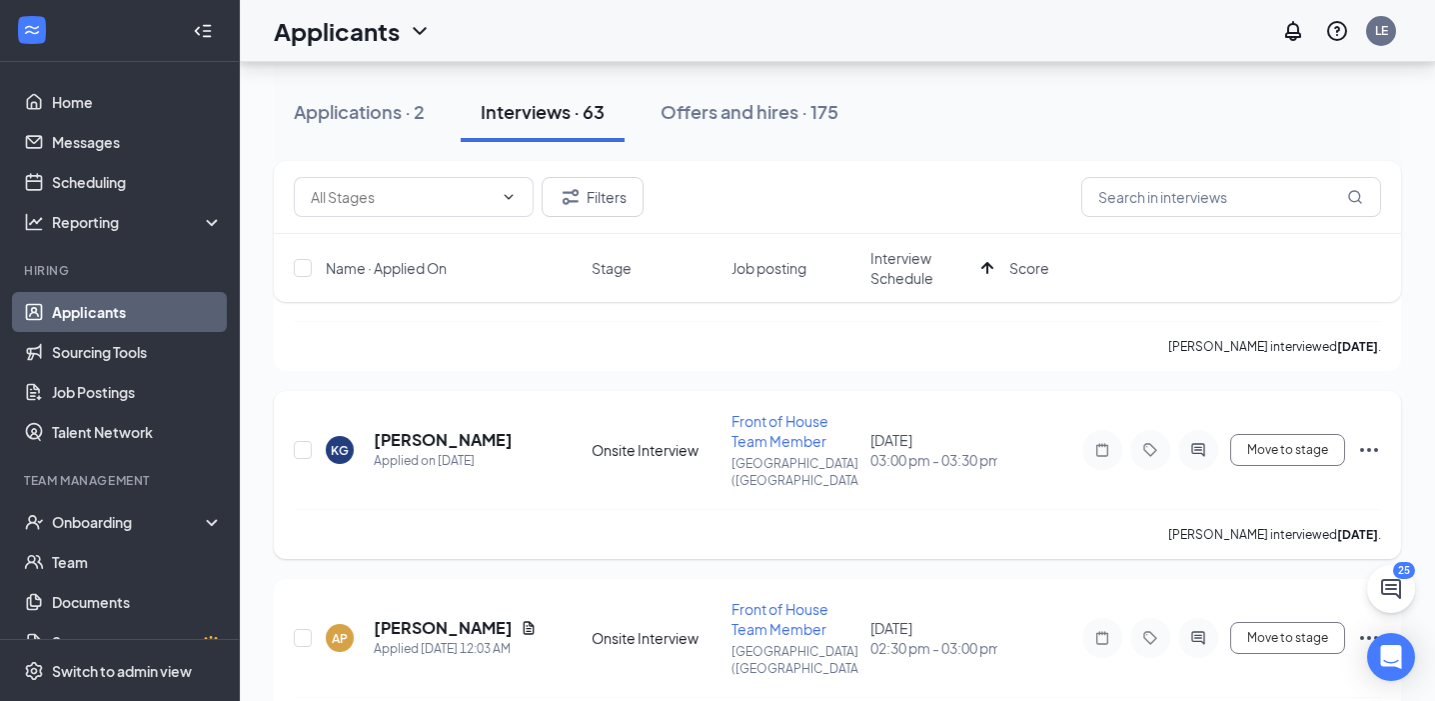
scroll to position [206, 0]
click at [419, 427] on h5 "[PERSON_NAME]" at bounding box center [443, 438] width 139 height 22
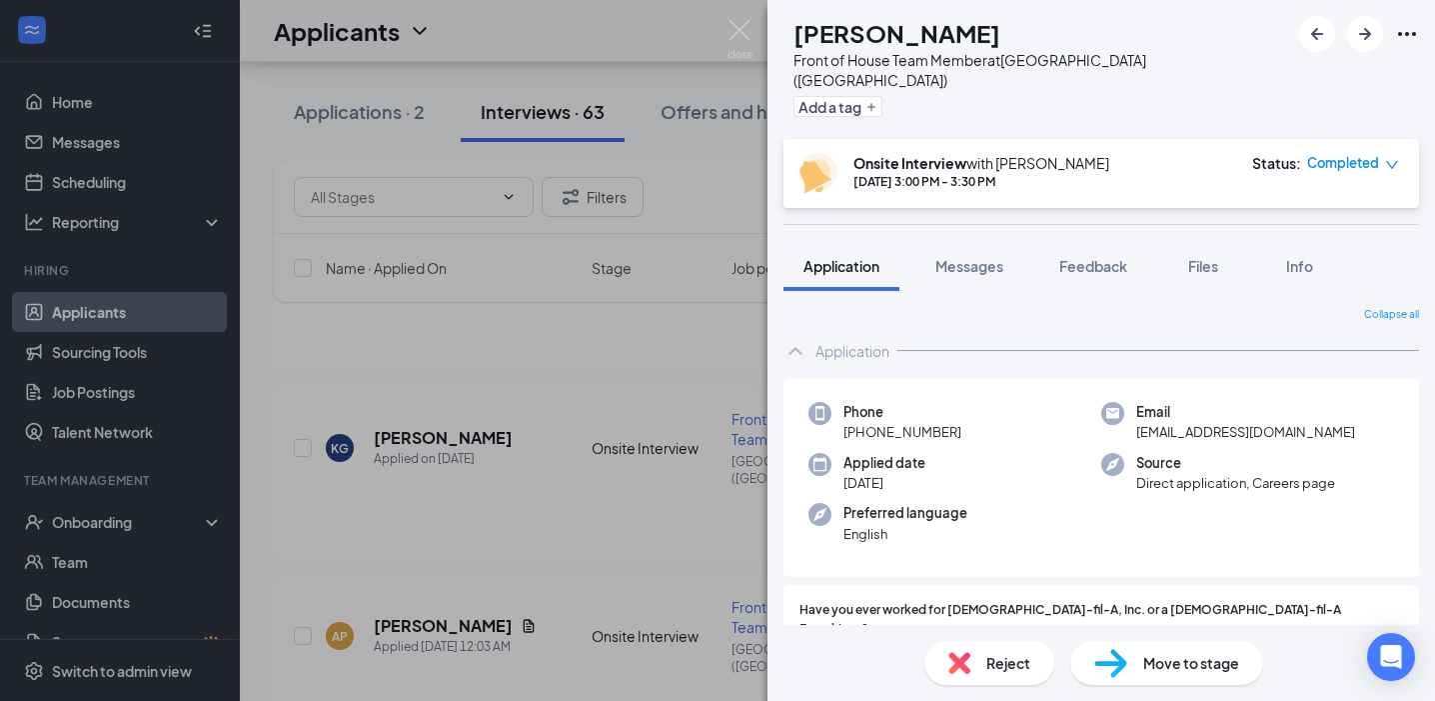
click at [685, 516] on div "KG [PERSON_NAME] Front of House Team Member at [GEOGRAPHIC_DATA] ([GEOGRAPHIC_D…" at bounding box center [717, 350] width 1435 height 701
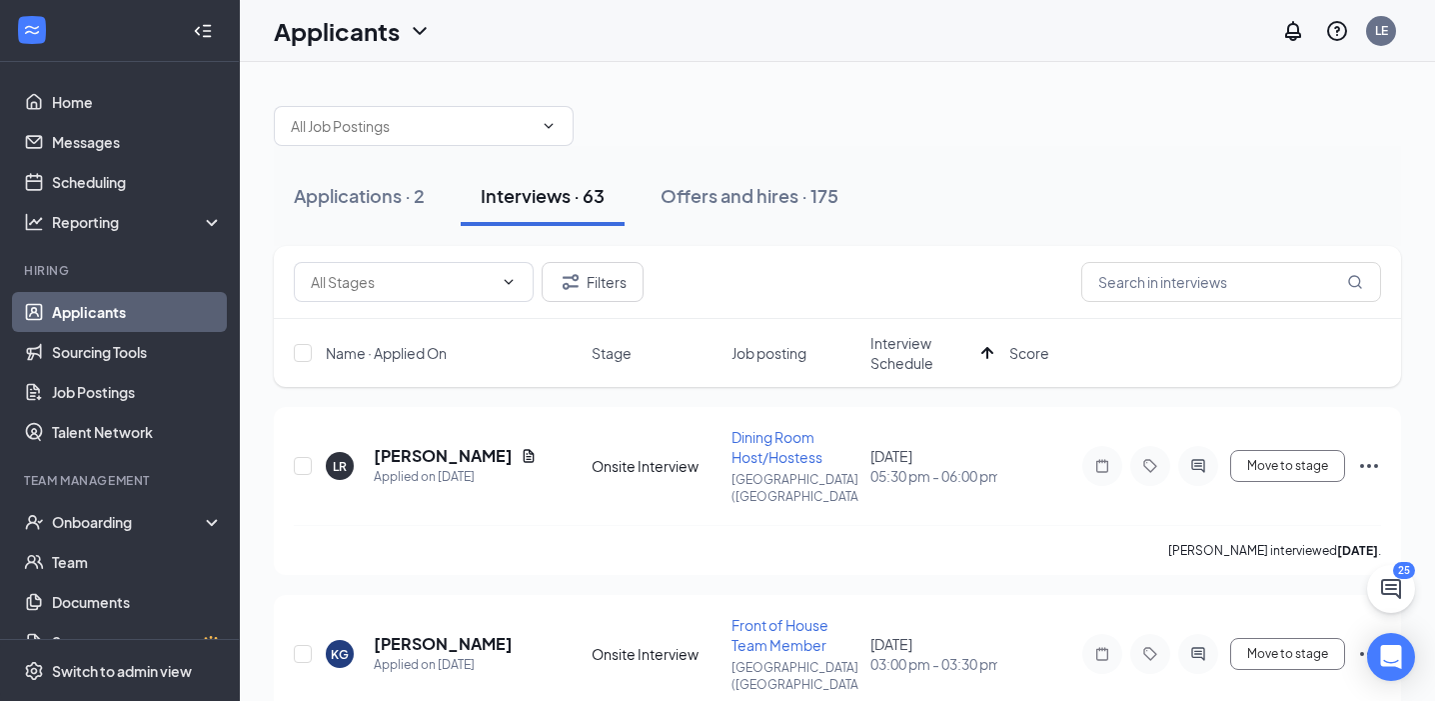
click at [620, 3] on div "Applicants LE" at bounding box center [838, 31] width 1196 height 62
click at [370, 180] on button "Applications · 1" at bounding box center [357, 196] width 167 height 60
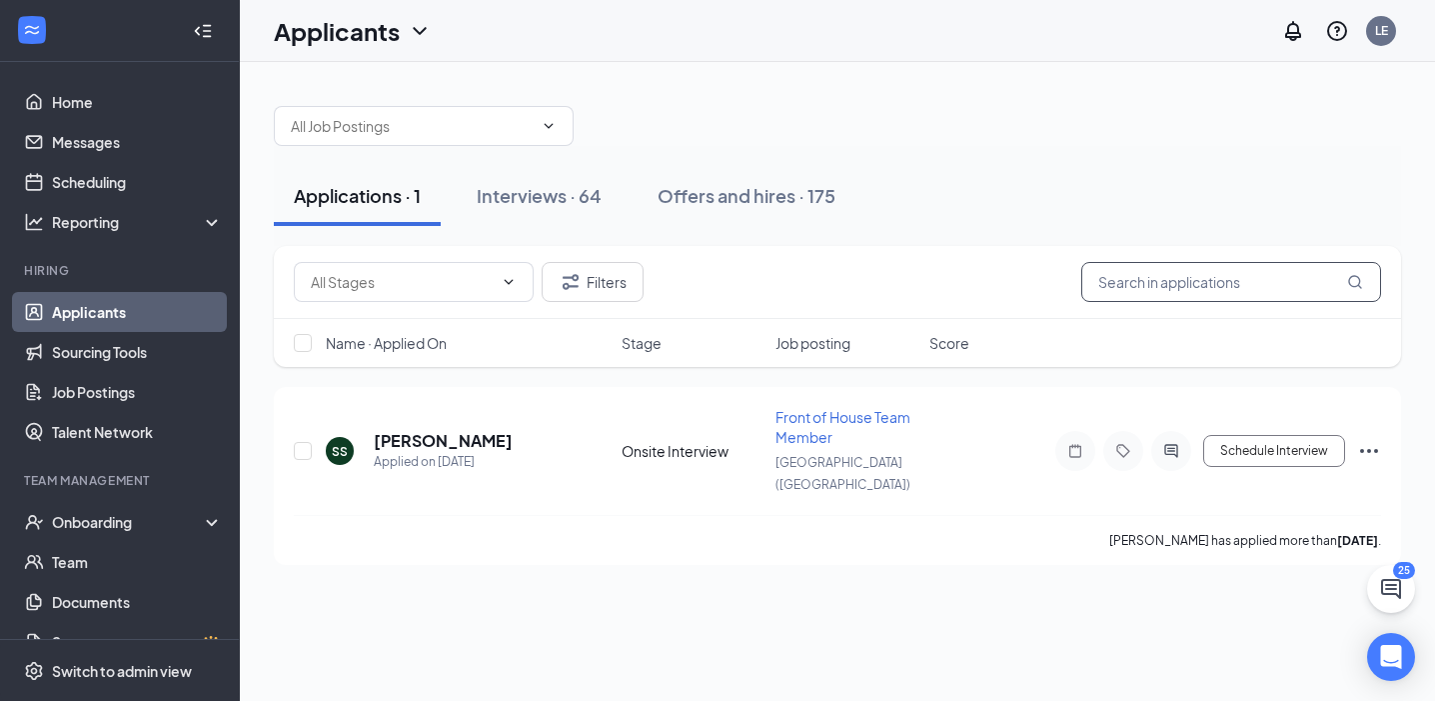
click at [1276, 293] on input "text" at bounding box center [1232, 282] width 300 height 40
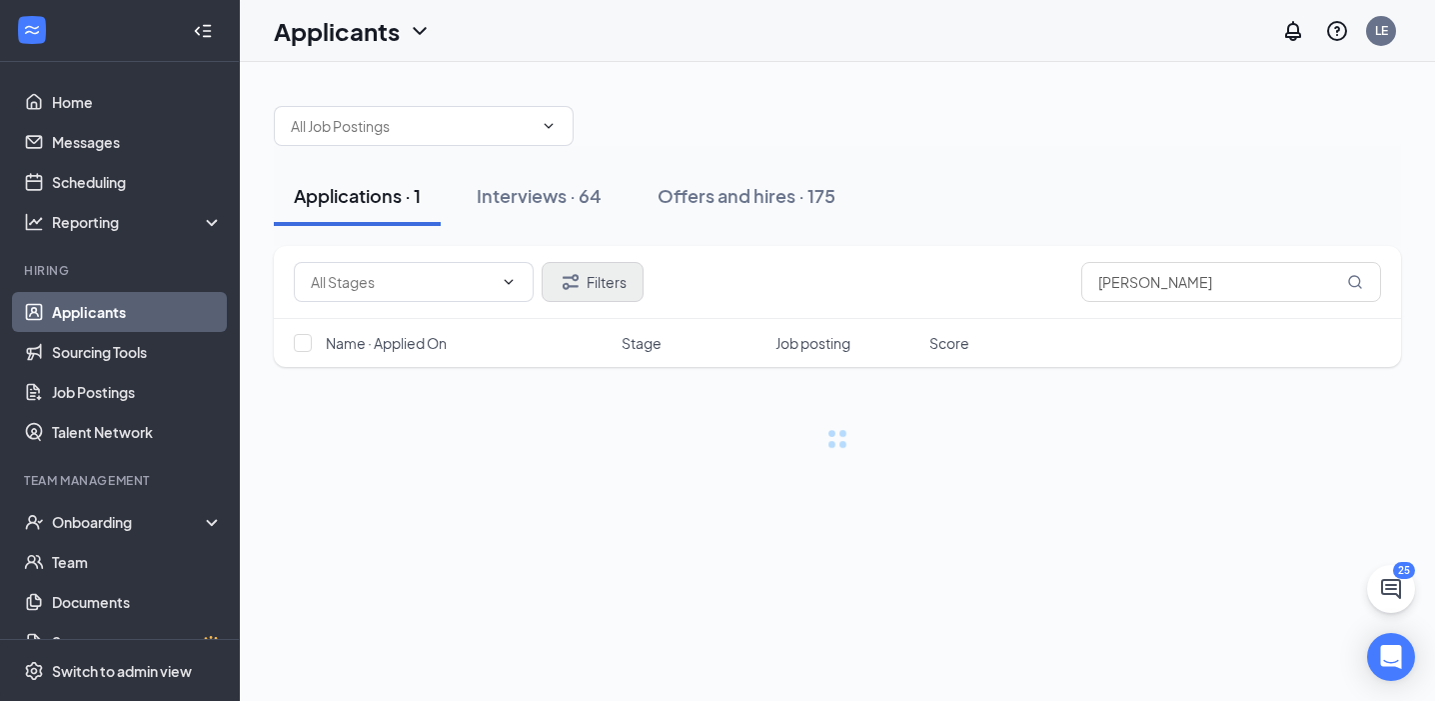
click at [616, 290] on button "Filters" at bounding box center [593, 282] width 102 height 40
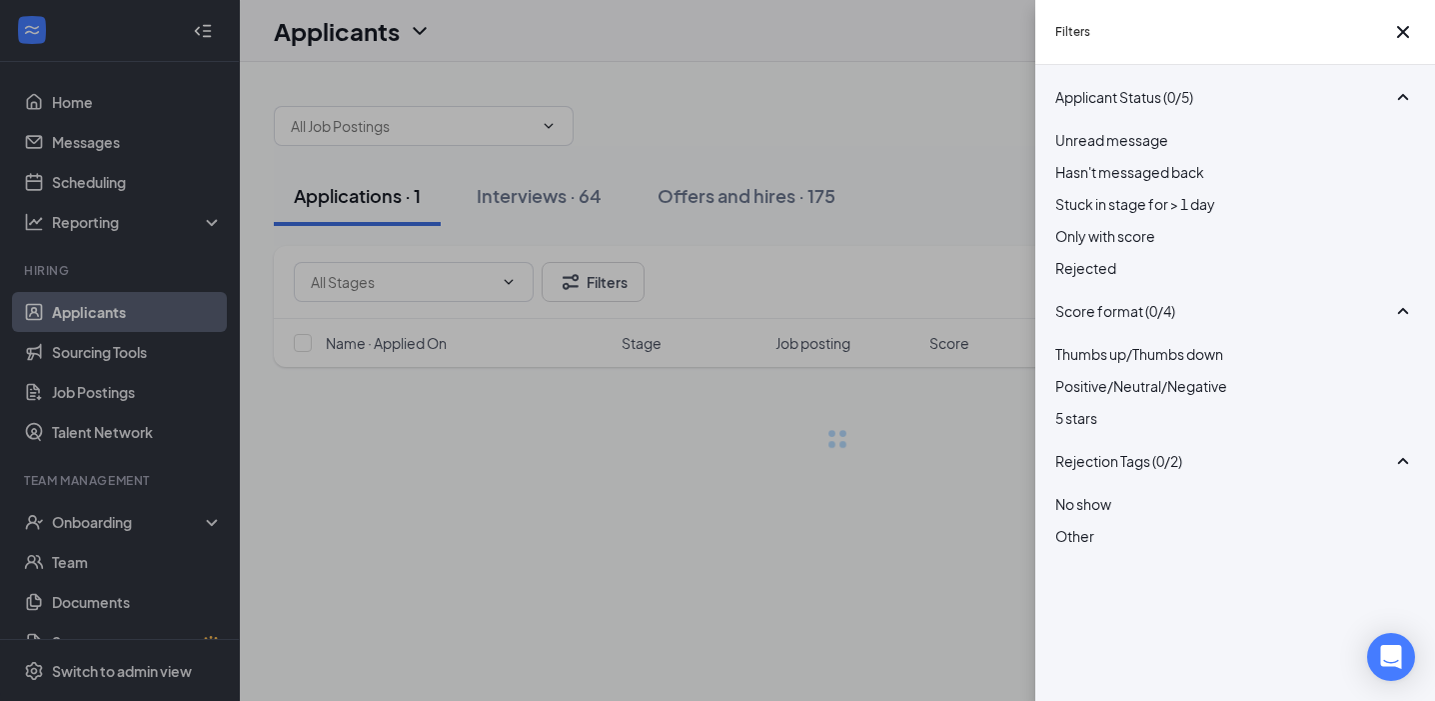
click at [1108, 277] on span "Rejected" at bounding box center [1086, 268] width 61 height 18
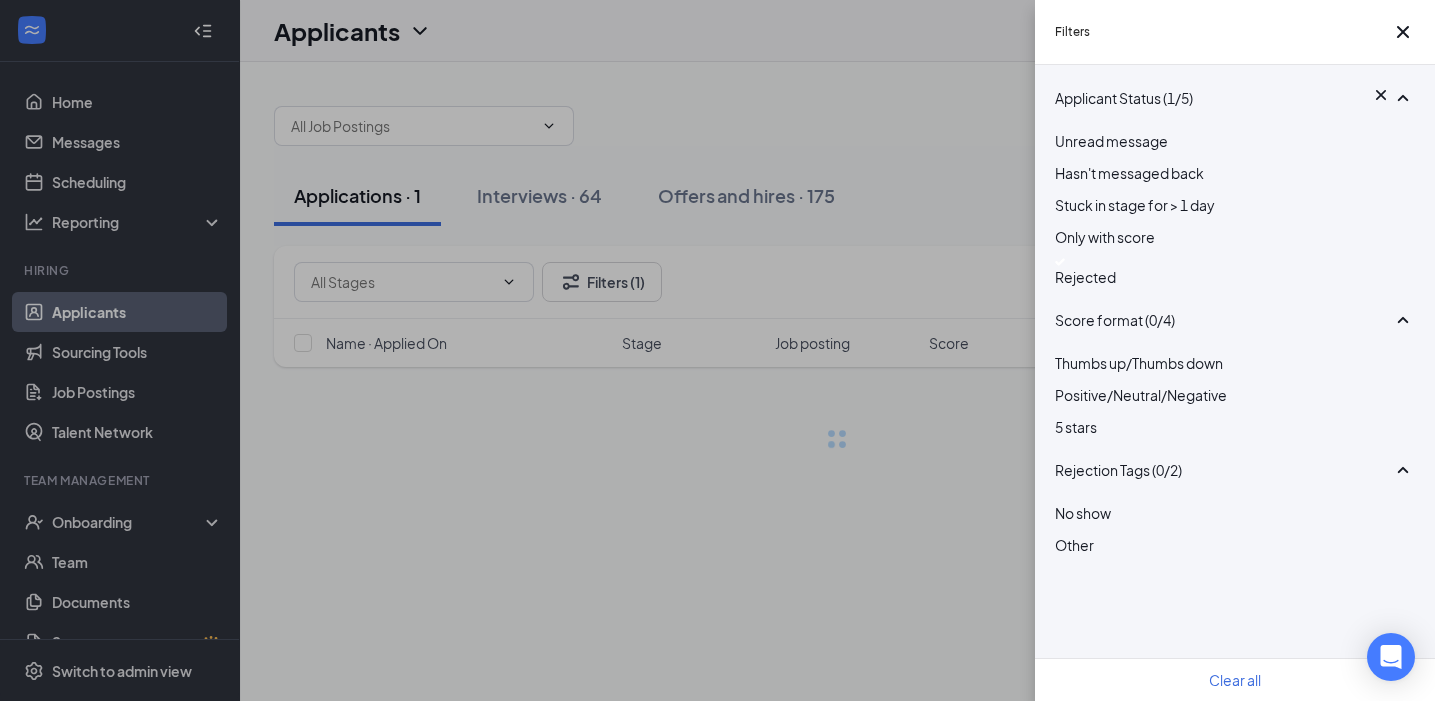
click at [808, 249] on div "Filters Applicant Status (1/5) Unread message Hasn't messaged back Stuck in sta…" at bounding box center [717, 350] width 1435 height 701
click at [797, 431] on div "Filters Applicant Status (1/5) Unread message Hasn't messaged back Stuck in sta…" at bounding box center [717, 350] width 1435 height 701
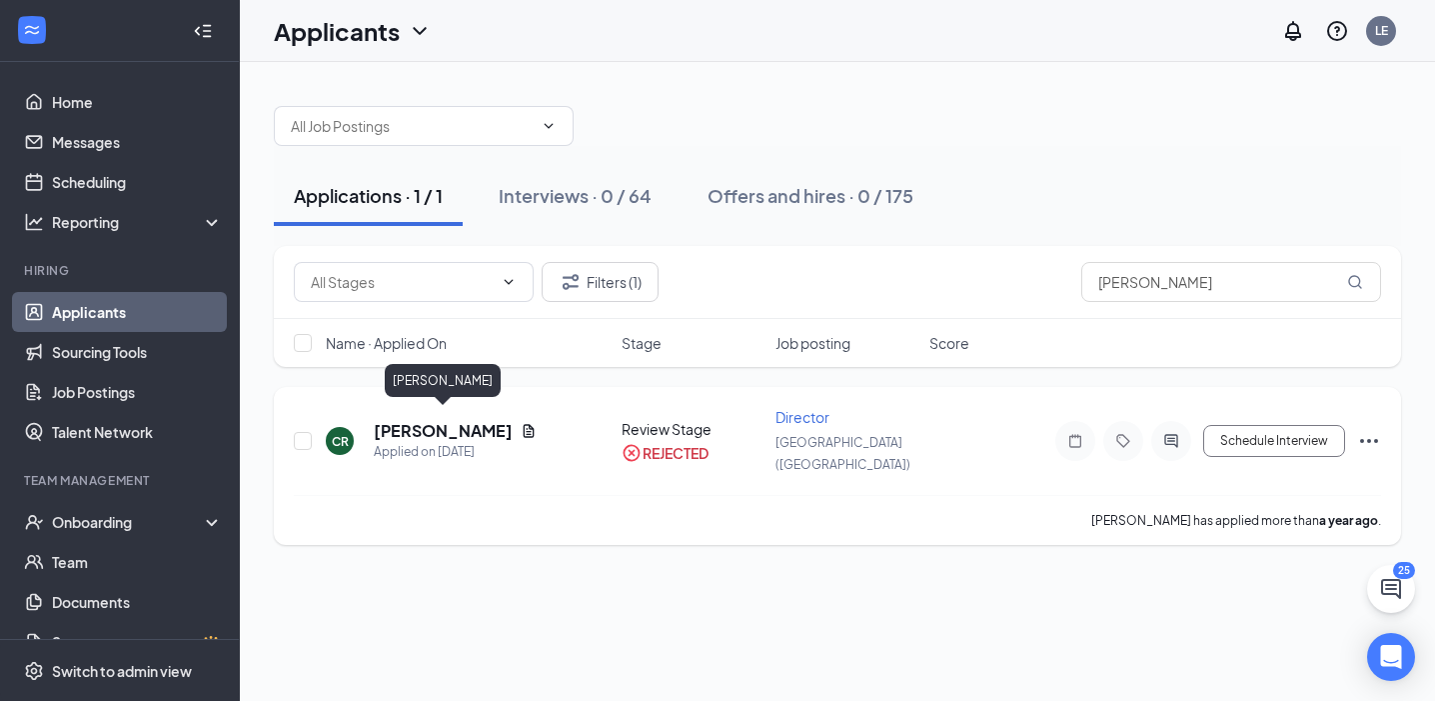
click at [463, 424] on h5 "[PERSON_NAME]" at bounding box center [443, 431] width 139 height 22
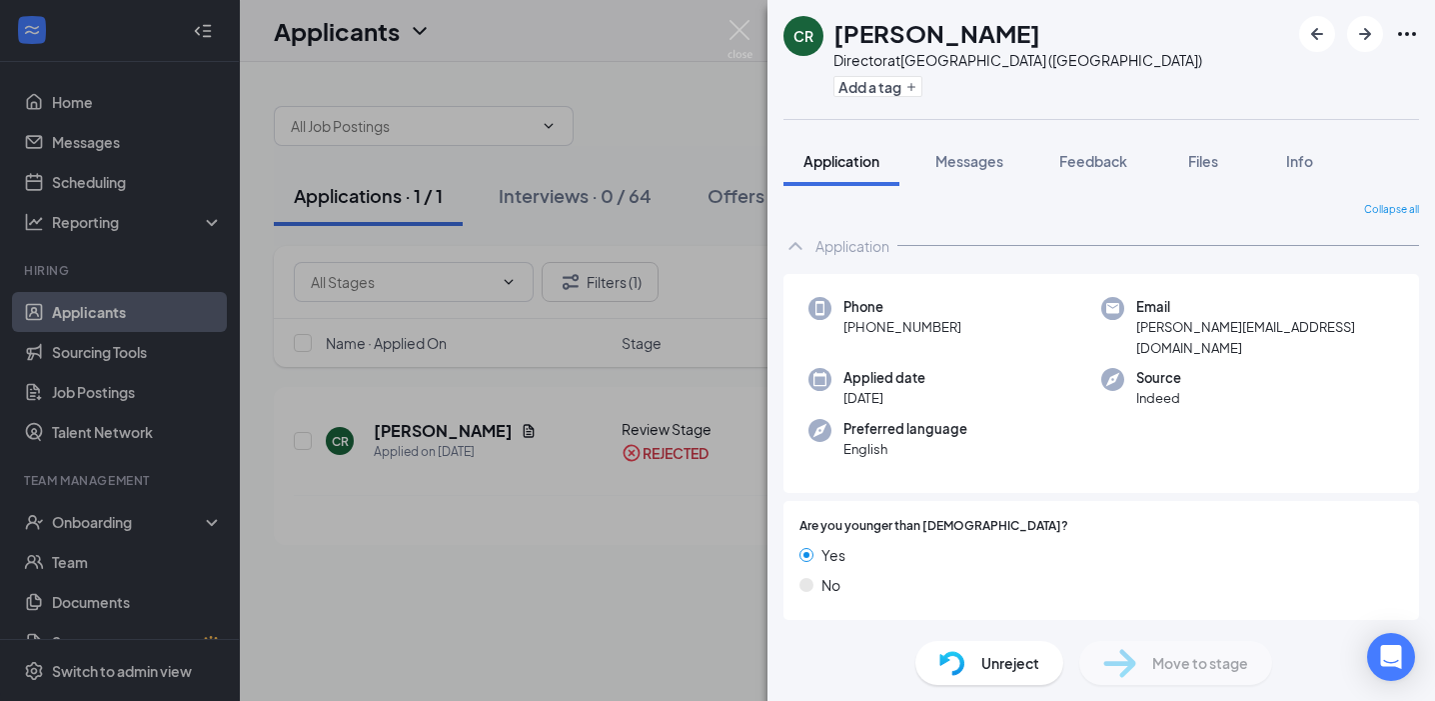
click at [593, 597] on div "CR [PERSON_NAME] Director at [GEOGRAPHIC_DATA] ([GEOGRAPHIC_DATA]) Add a tag Ap…" at bounding box center [717, 350] width 1435 height 701
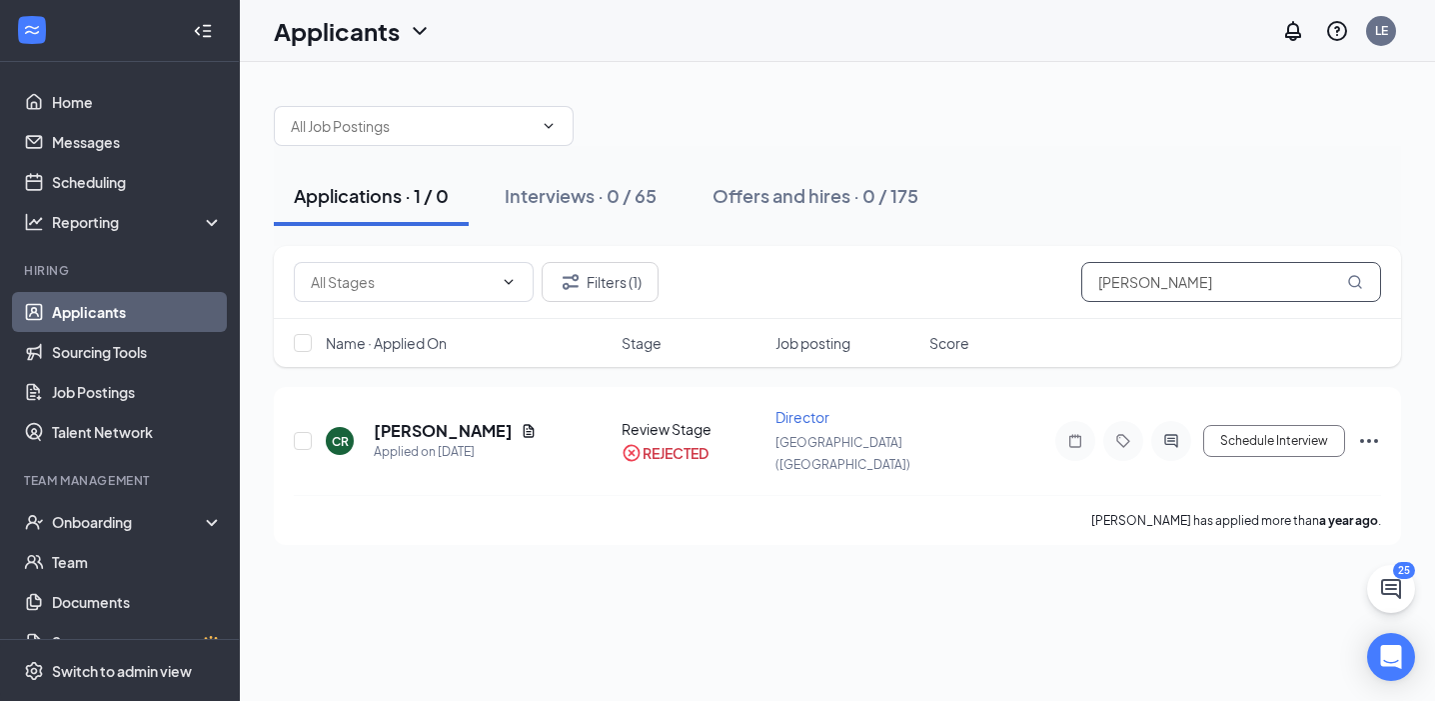
click at [1207, 280] on input "[PERSON_NAME]" at bounding box center [1232, 282] width 300 height 40
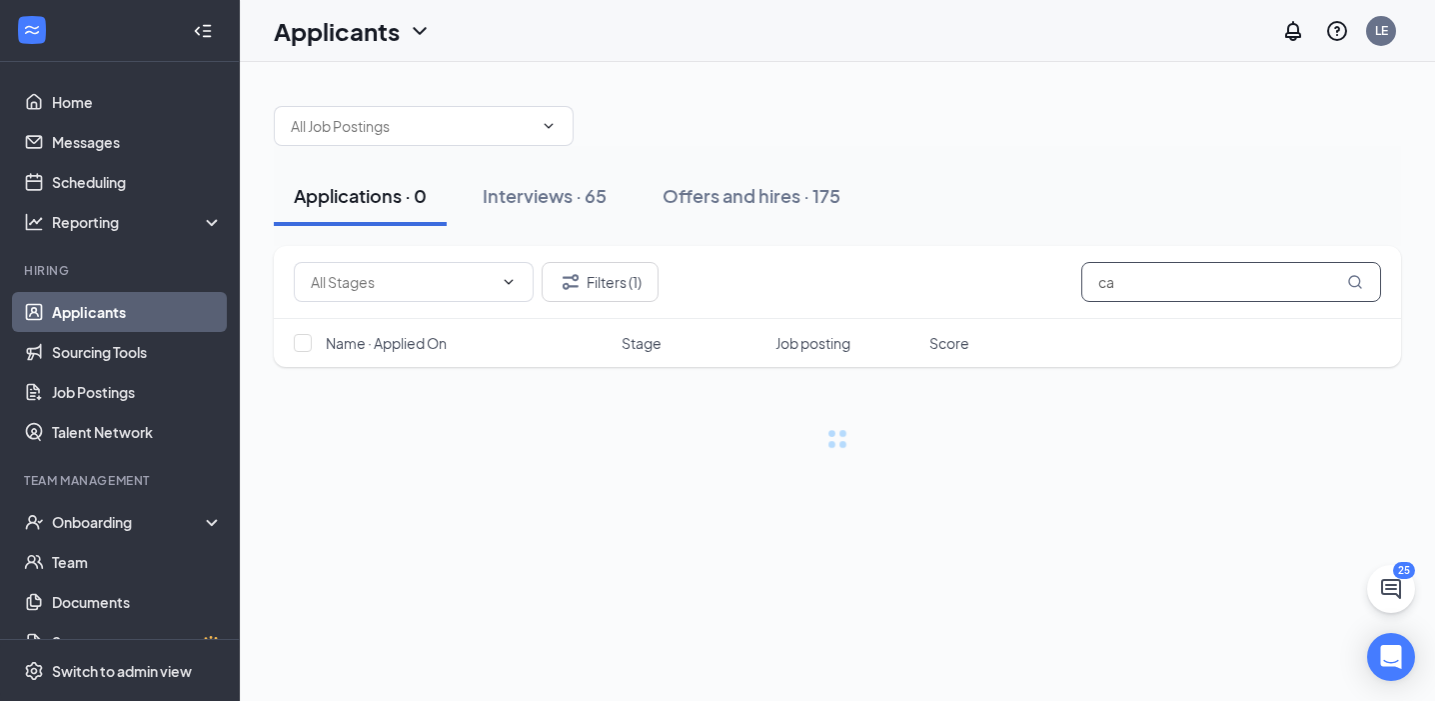
type input "c"
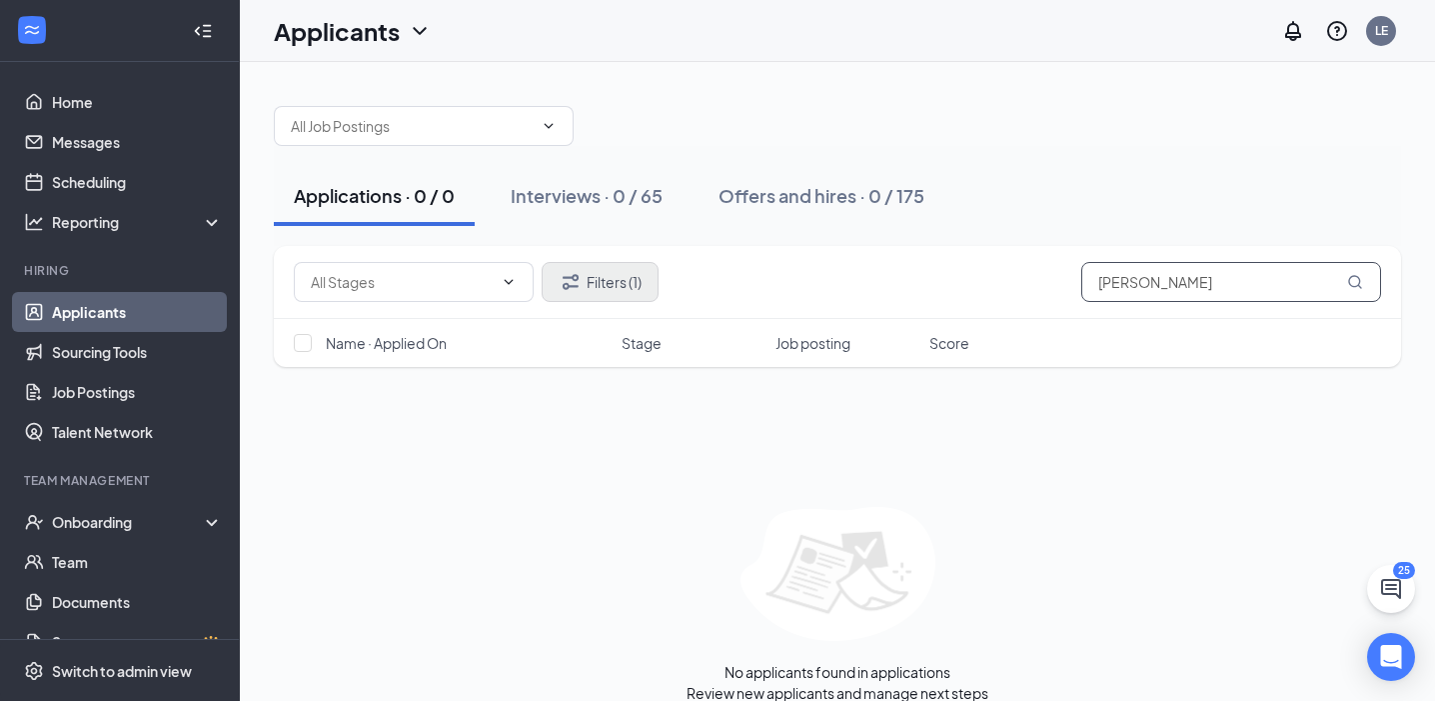
type input "[PERSON_NAME]"
click at [640, 291] on button "Filters (1)" at bounding box center [600, 282] width 117 height 40
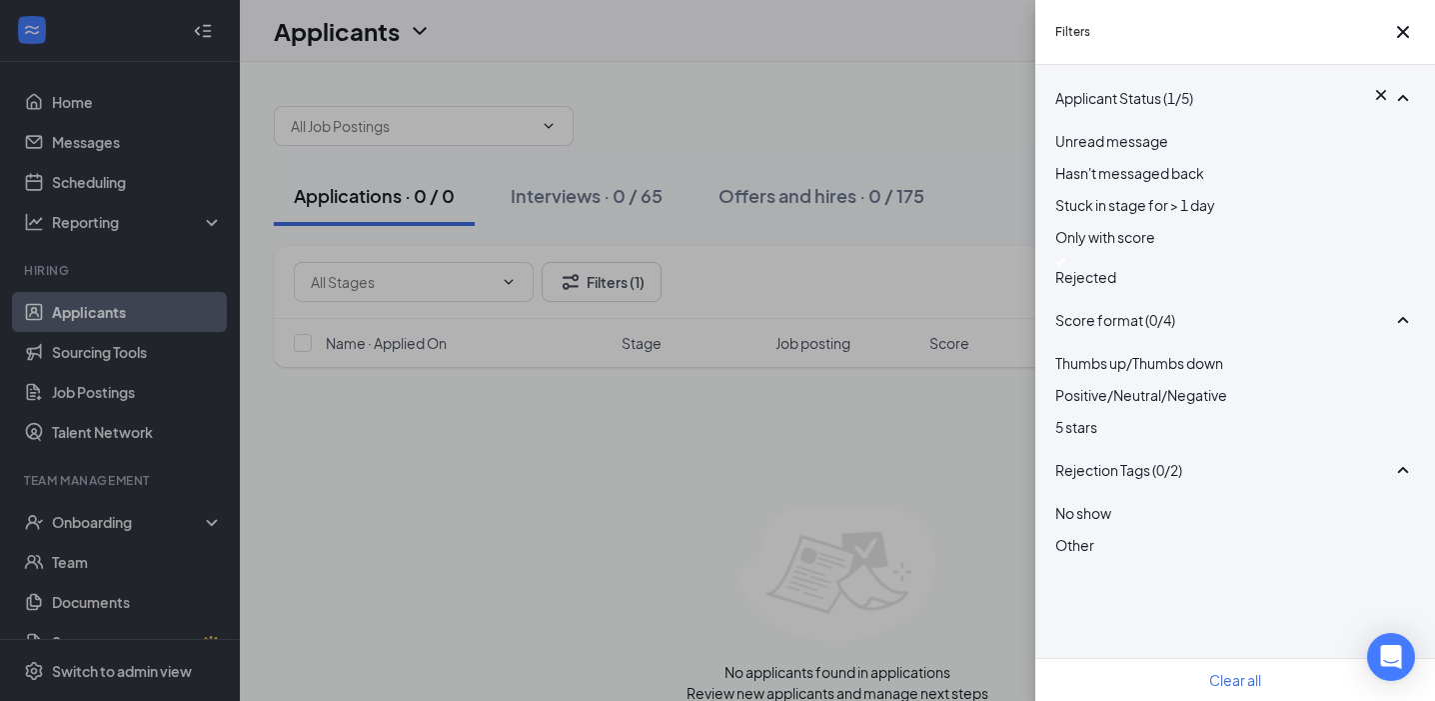
click at [1086, 286] on span "Rejected" at bounding box center [1086, 277] width 61 height 18
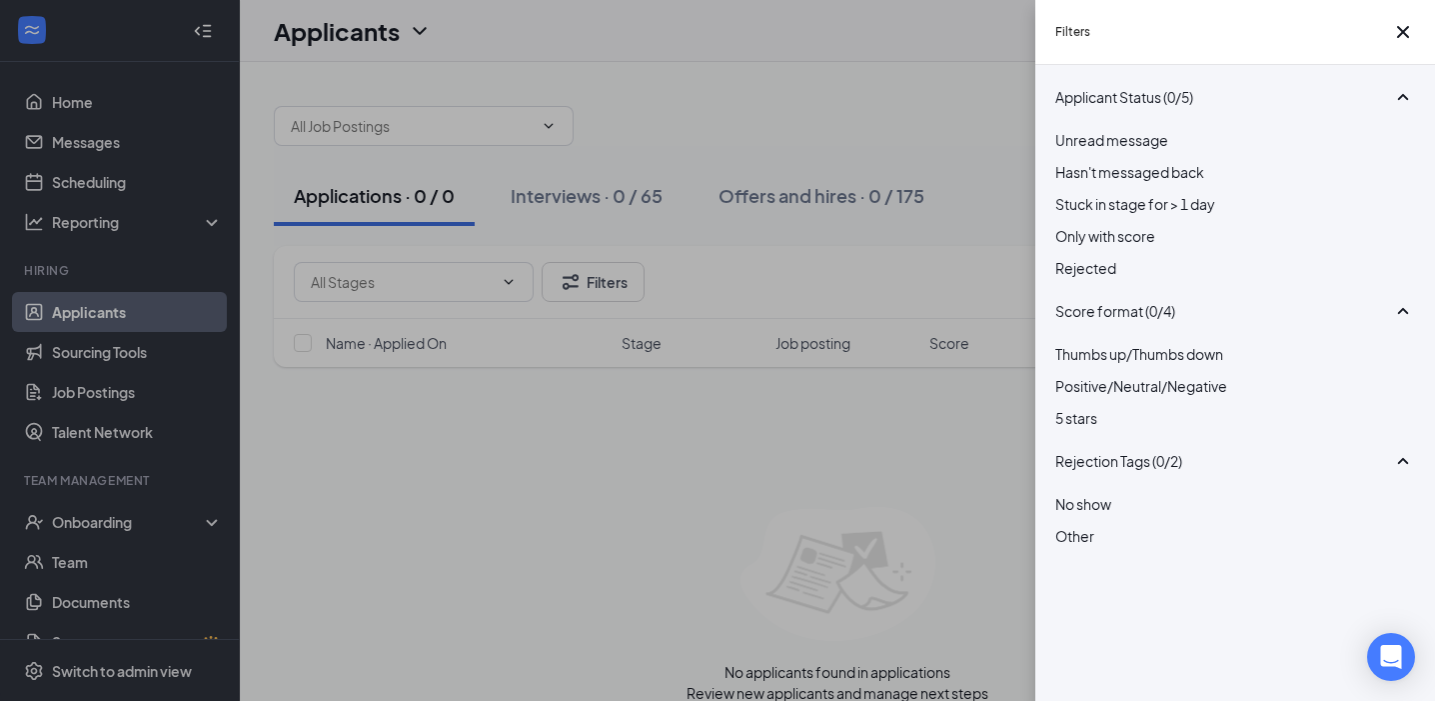
click at [903, 440] on div "Filters Applicant Status (0/5) Unread message Hasn't messaged back Stuck in sta…" at bounding box center [717, 350] width 1435 height 701
